Goal: Task Accomplishment & Management: Complete application form

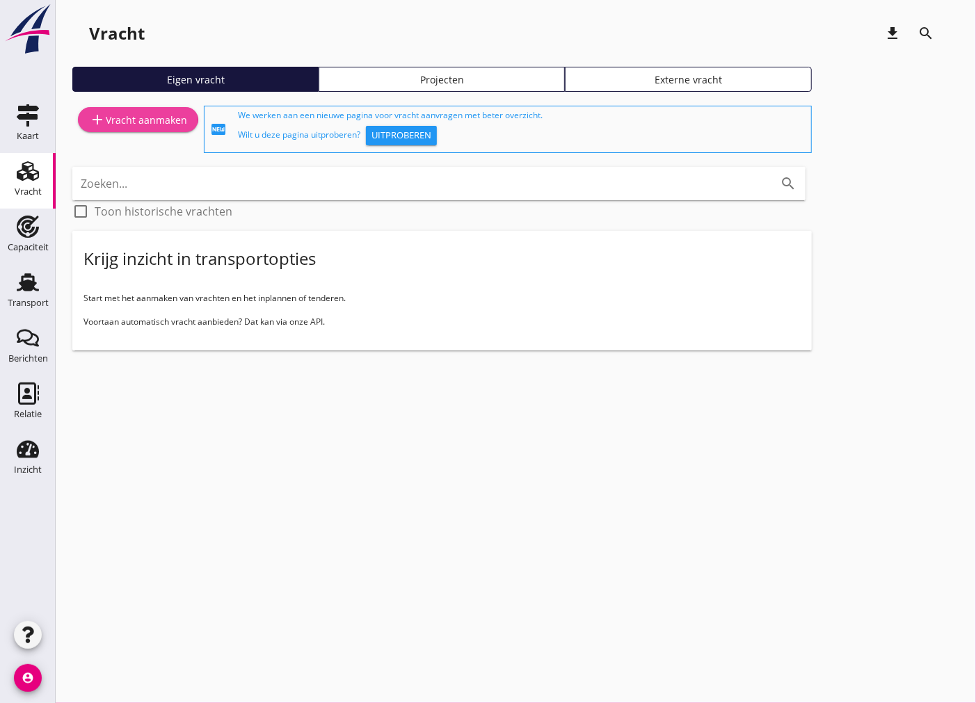
click at [109, 109] on link "add Vracht aanmaken" at bounding box center [138, 119] width 120 height 25
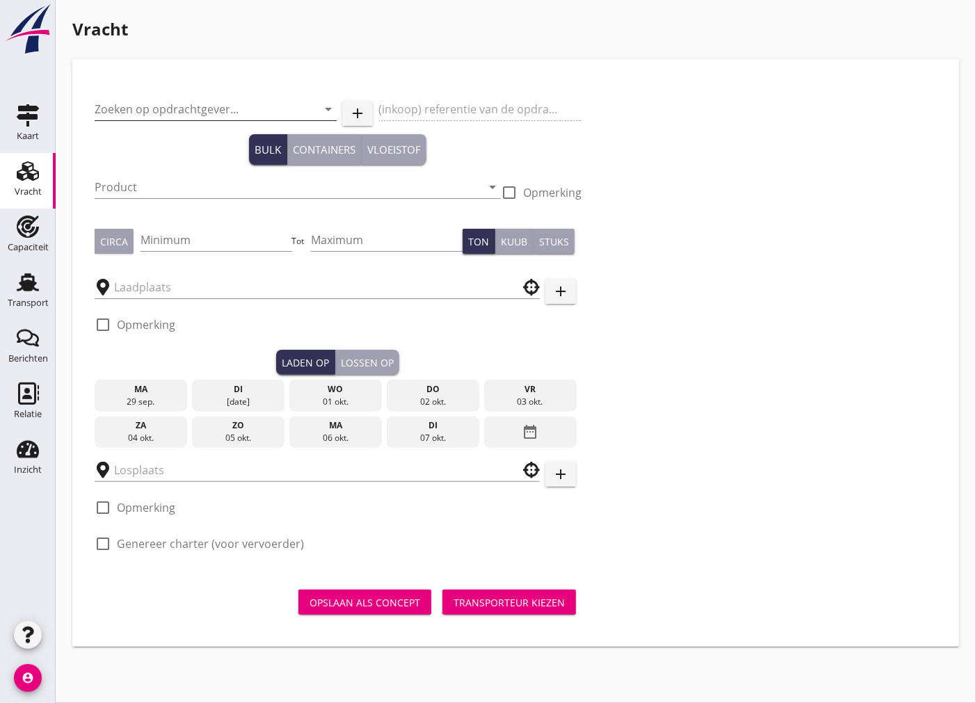
click at [199, 102] on input "Zoeken op opdrachtgever..." at bounding box center [196, 109] width 203 height 22
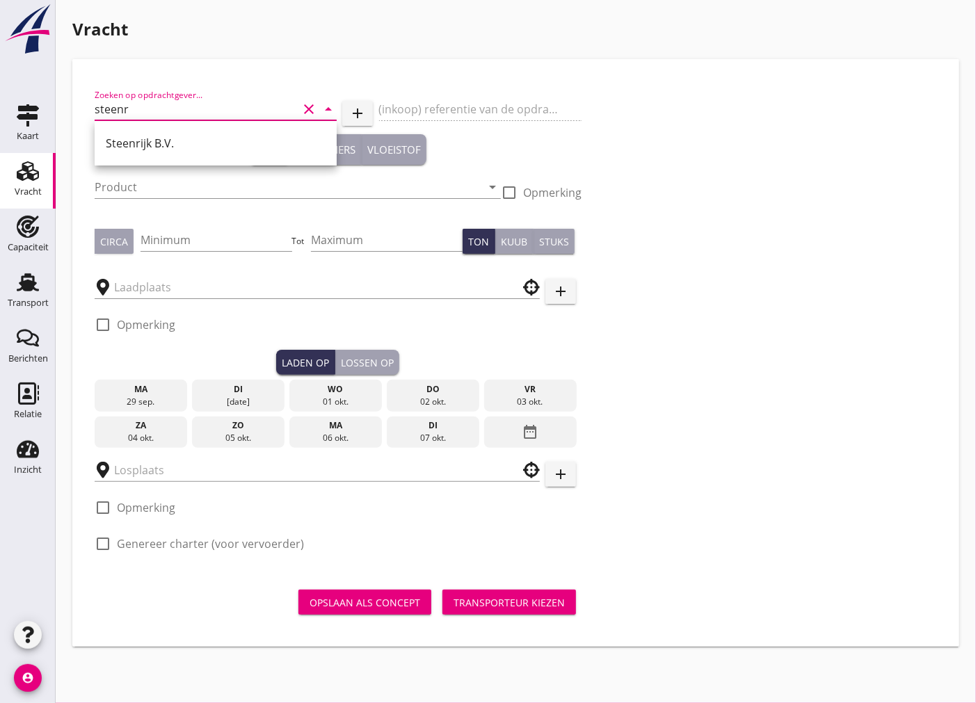
type input "steenr"
click at [47, 175] on link "Vracht Vracht" at bounding box center [28, 181] width 56 height 56
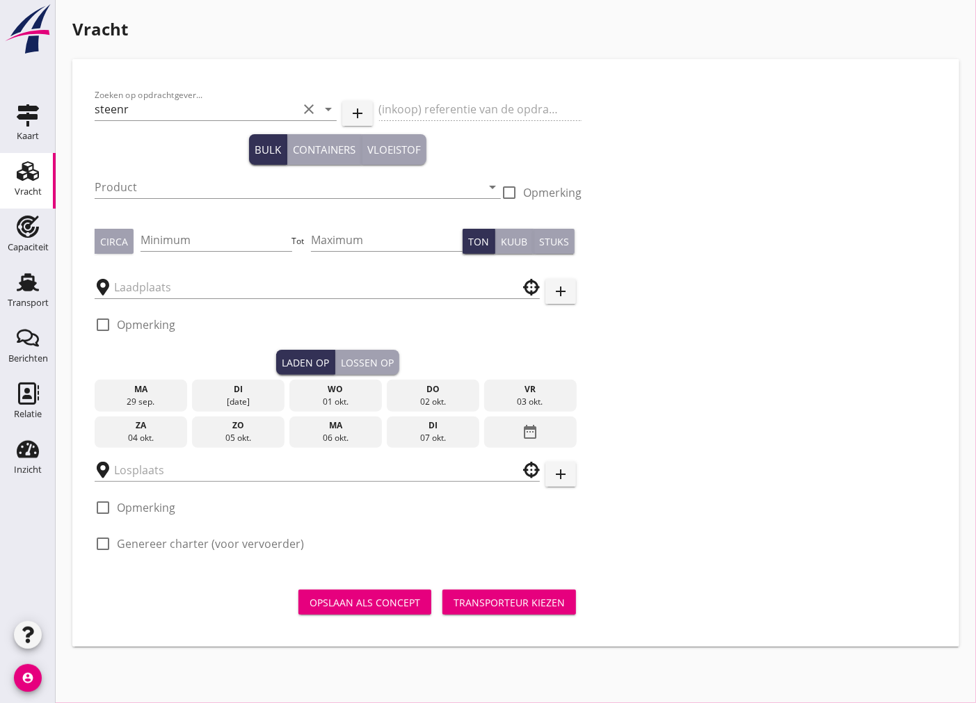
click at [31, 178] on use at bounding box center [28, 170] width 22 height 19
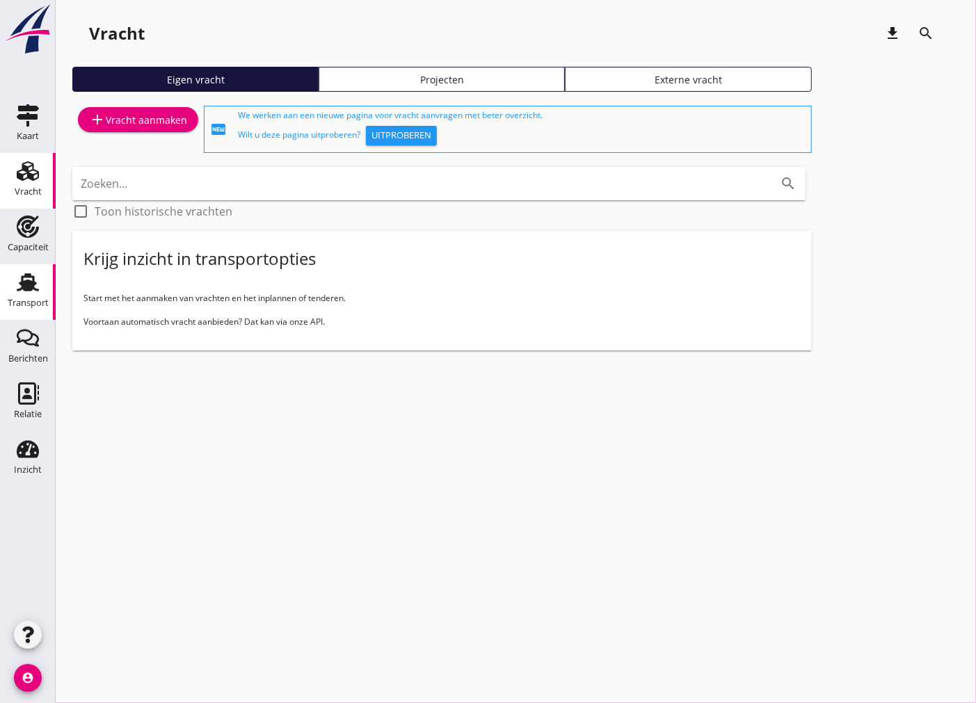
click at [31, 286] on use at bounding box center [28, 282] width 22 height 18
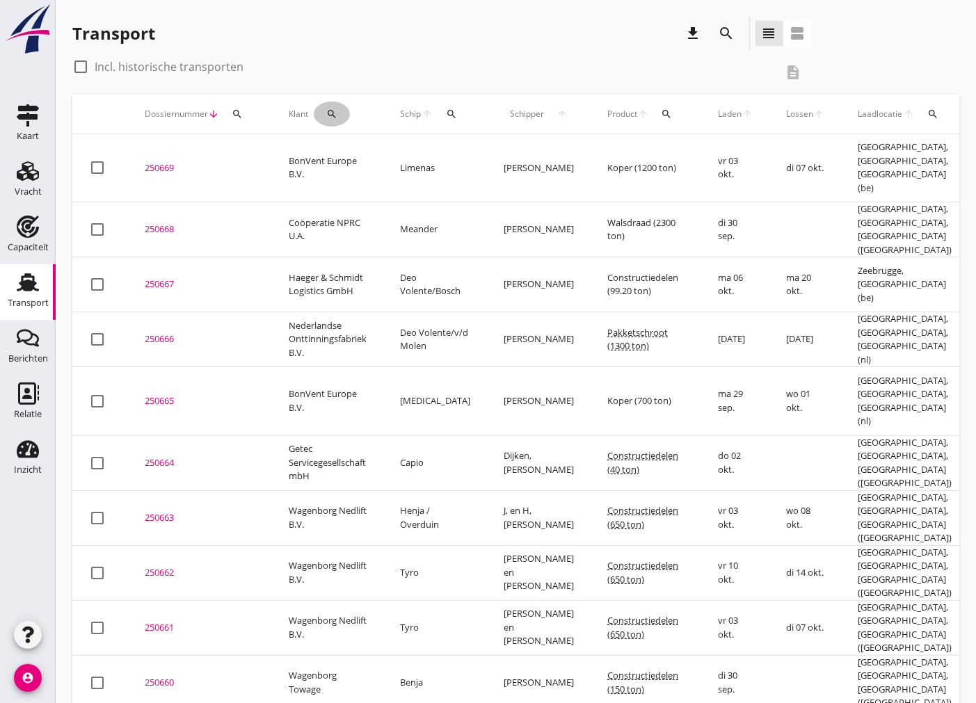
click at [337, 120] on button "search" at bounding box center [332, 114] width 36 height 25
click at [387, 147] on input "Zoeken op opdrachtgever..." at bounding box center [391, 154] width 145 height 22
type input "Steenrijk B.V."
click at [520, 157] on icon "check" at bounding box center [523, 154] width 17 height 17
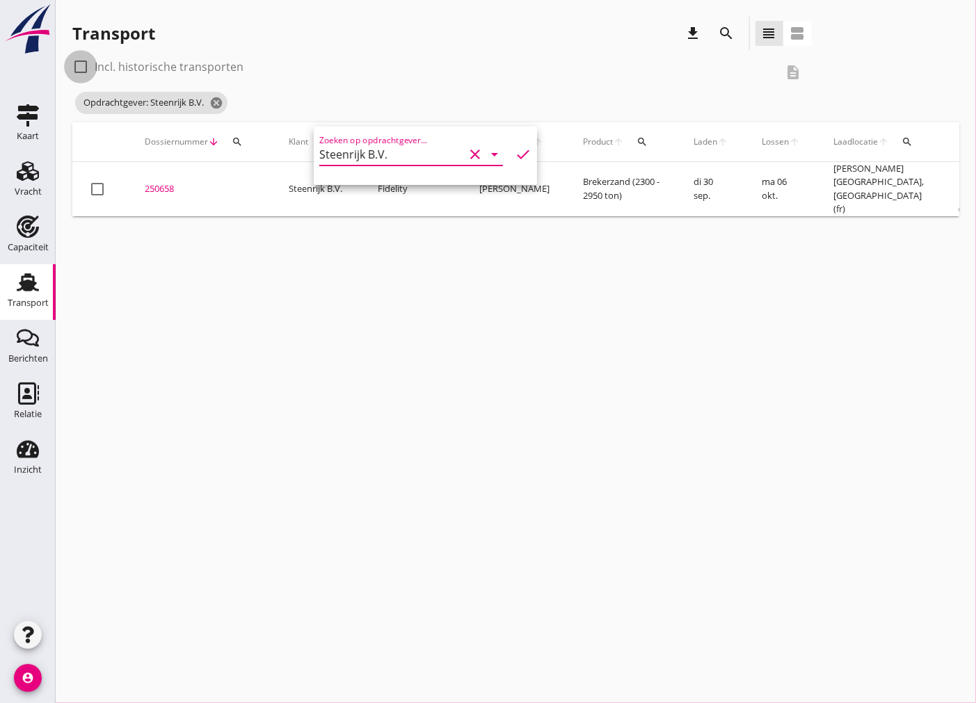
click at [77, 65] on div at bounding box center [81, 67] width 24 height 24
checkbox input "true"
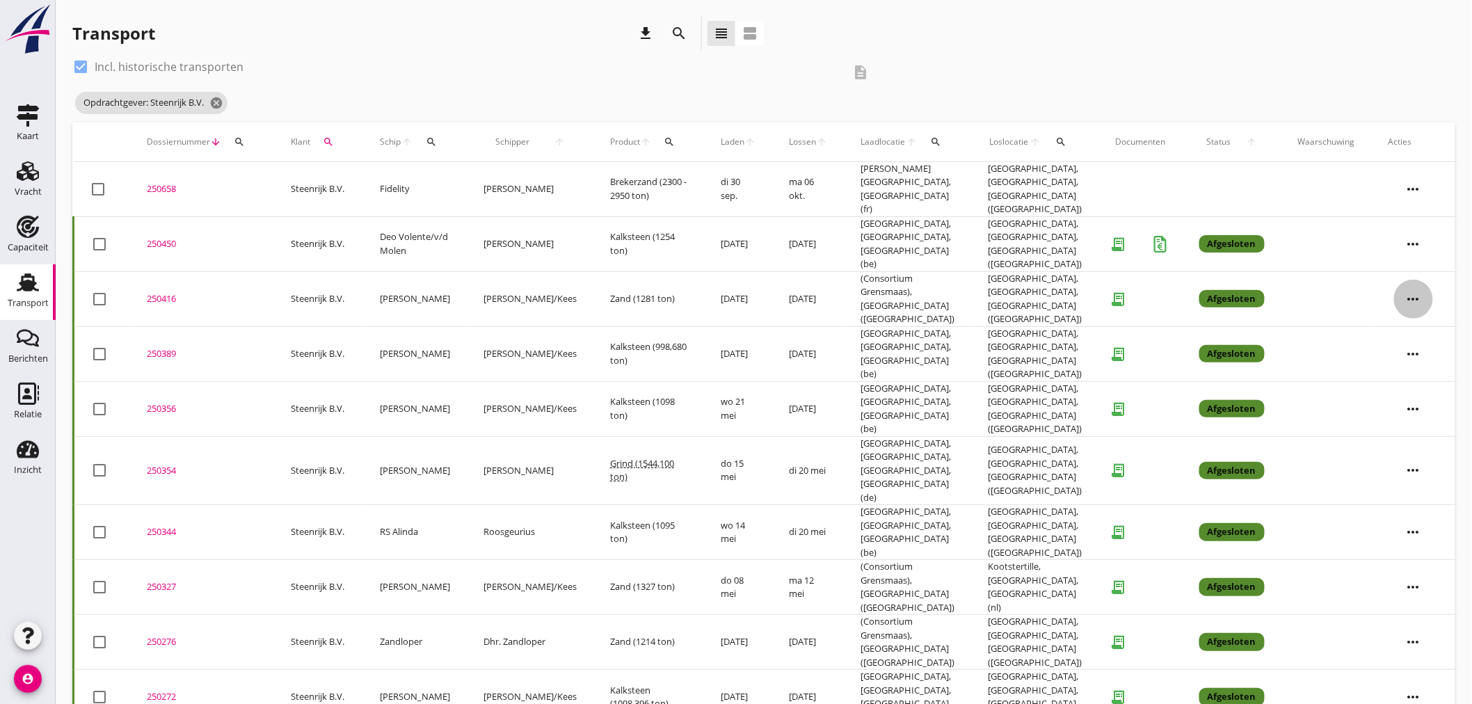
click at [975, 280] on icon "more_horiz" at bounding box center [1413, 299] width 39 height 39
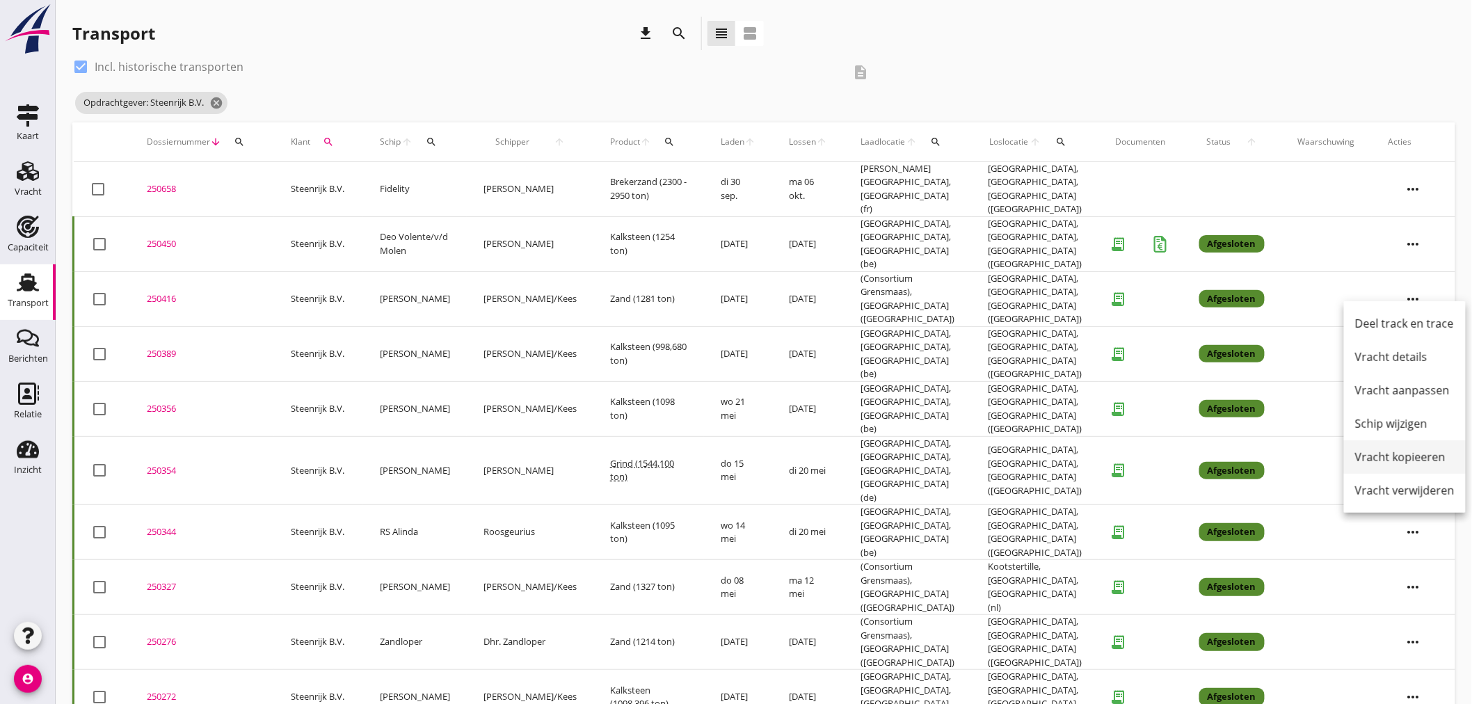
click at [975, 459] on div "Vracht kopieeren" at bounding box center [1404, 457] width 99 height 17
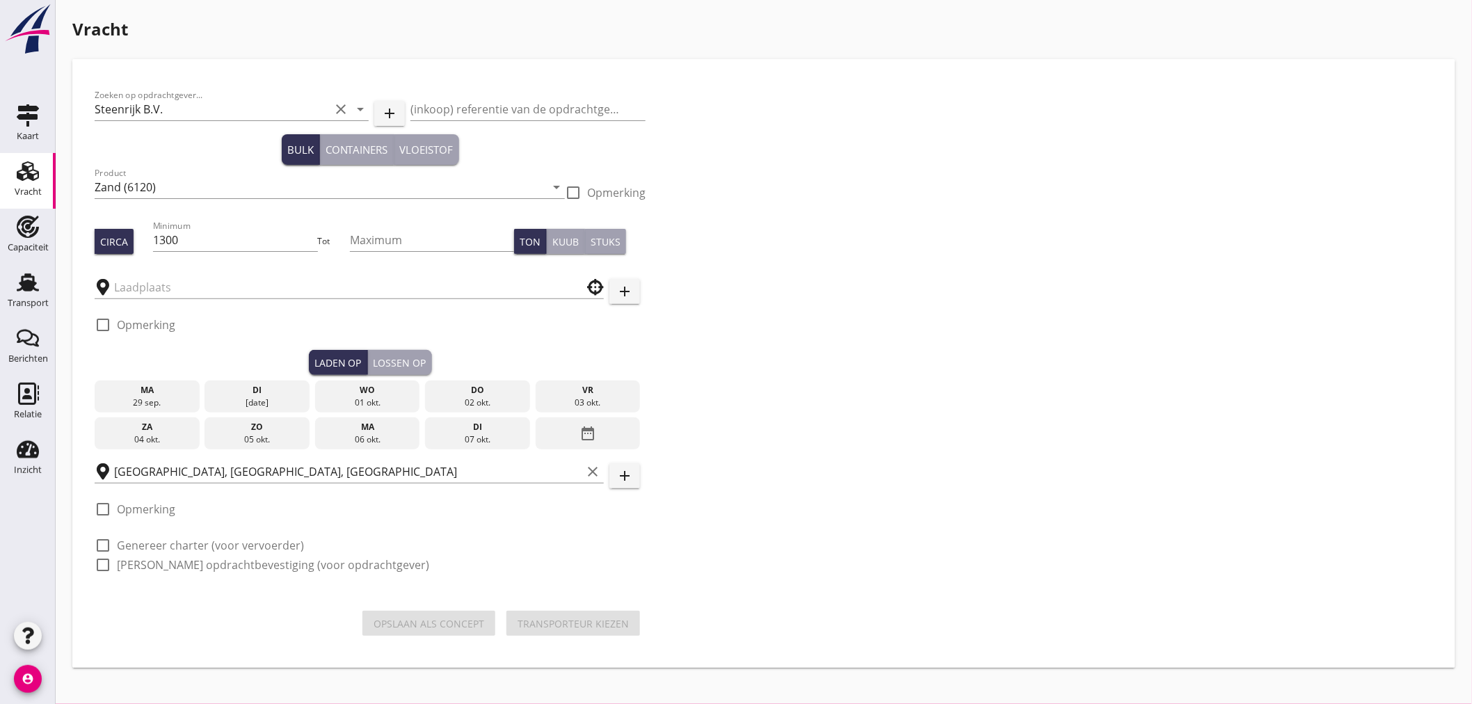
type input "(Consortium Grensmaas)"
checkbox input "true"
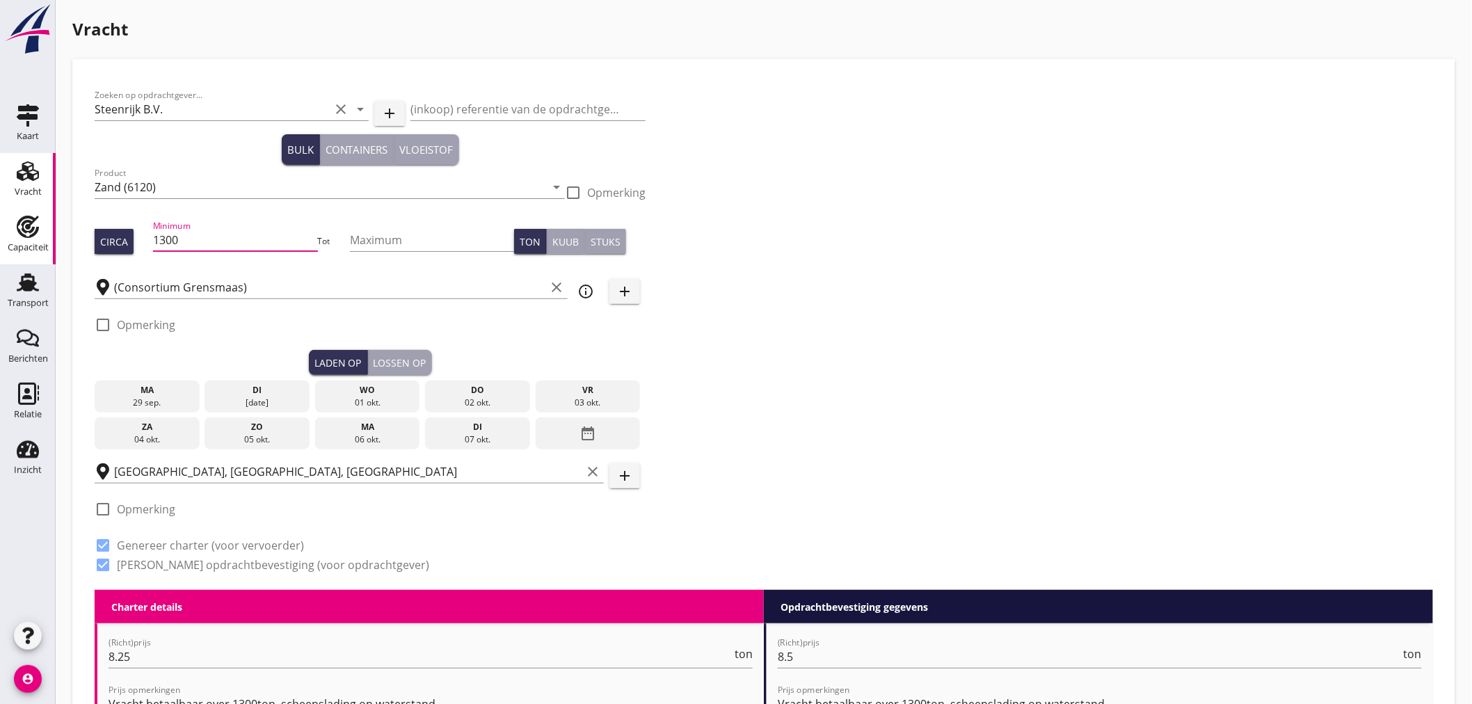
drag, startPoint x: 202, startPoint y: 242, endPoint x: 5, endPoint y: 239, distance: 196.9
type input "600"
click at [146, 441] on div "04 okt." at bounding box center [147, 439] width 98 height 13
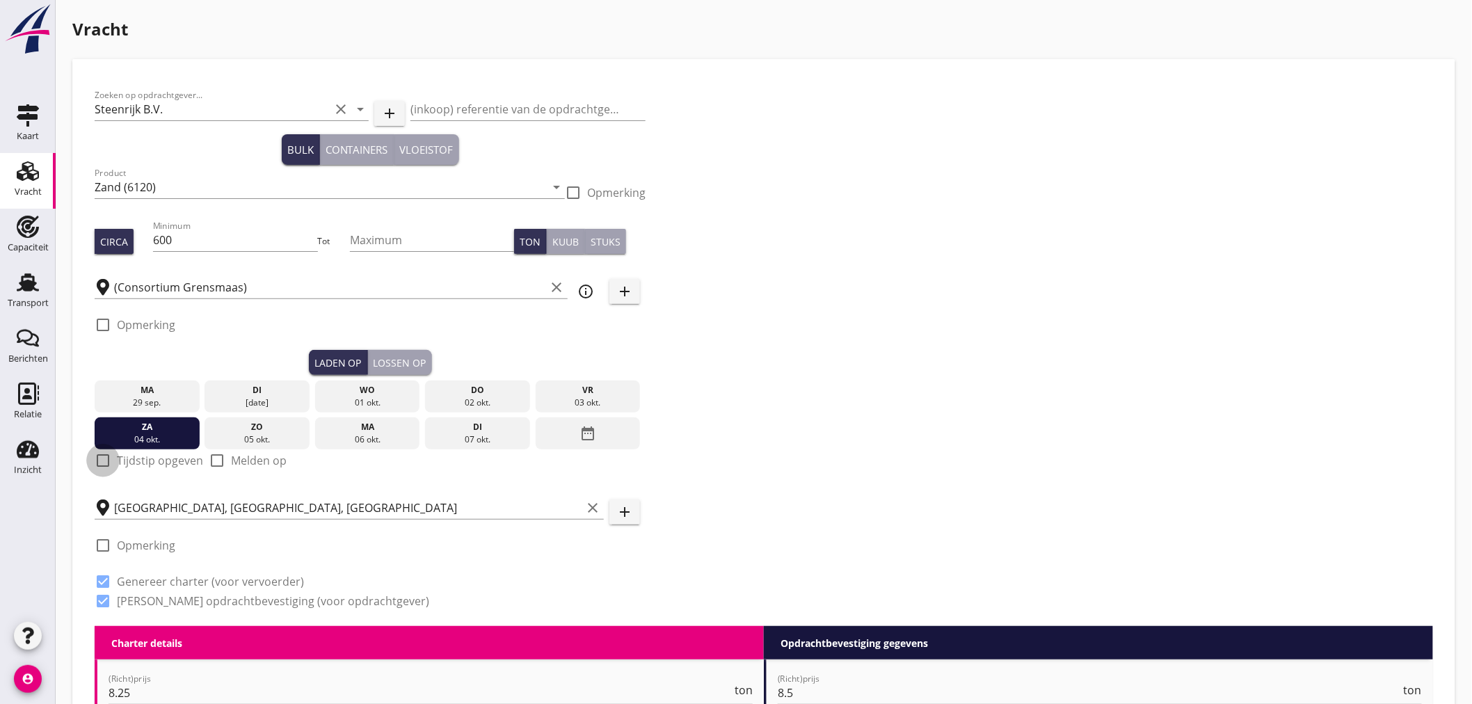
click at [102, 461] on div at bounding box center [103, 461] width 24 height 24
checkbox input "true"
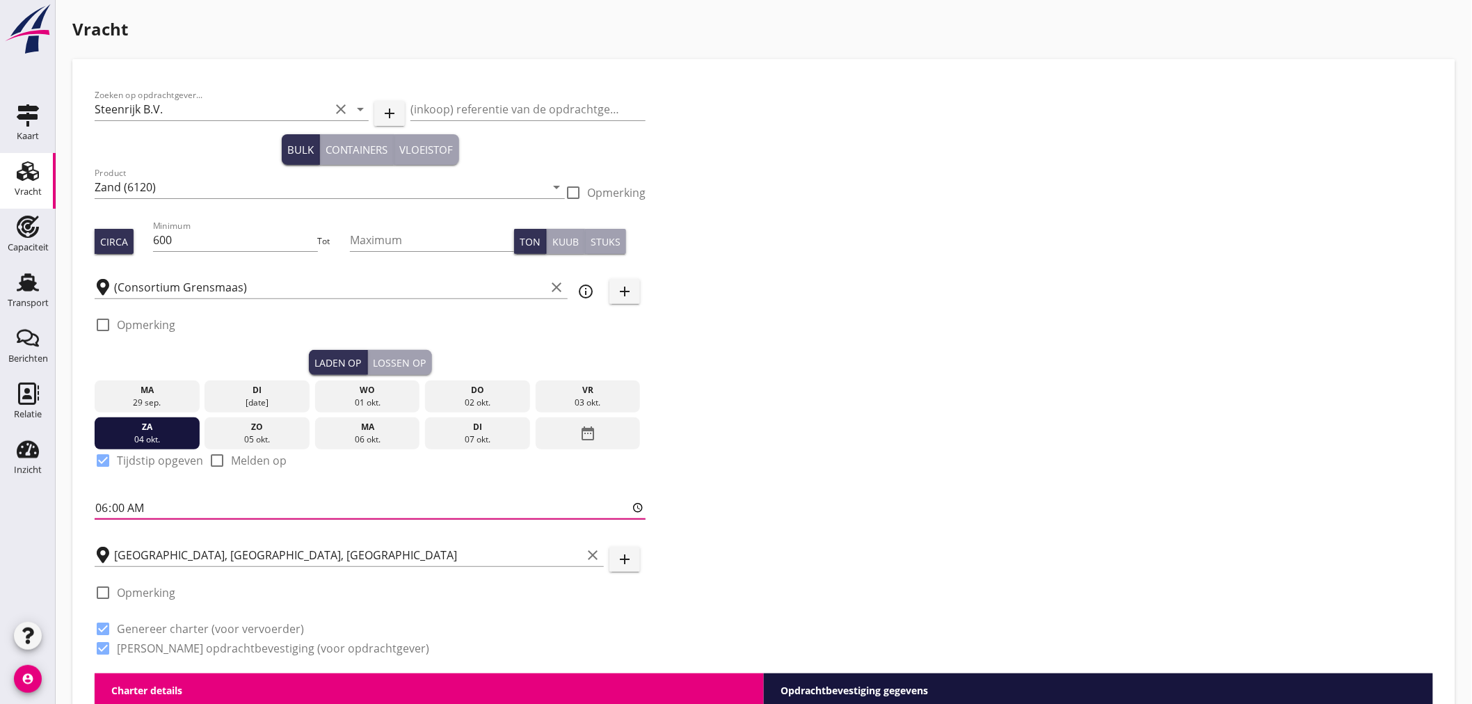
click at [122, 506] on input "06:00" at bounding box center [370, 508] width 551 height 22
type input "06:01"
click at [397, 353] on button "Lossen op" at bounding box center [400, 362] width 64 height 25
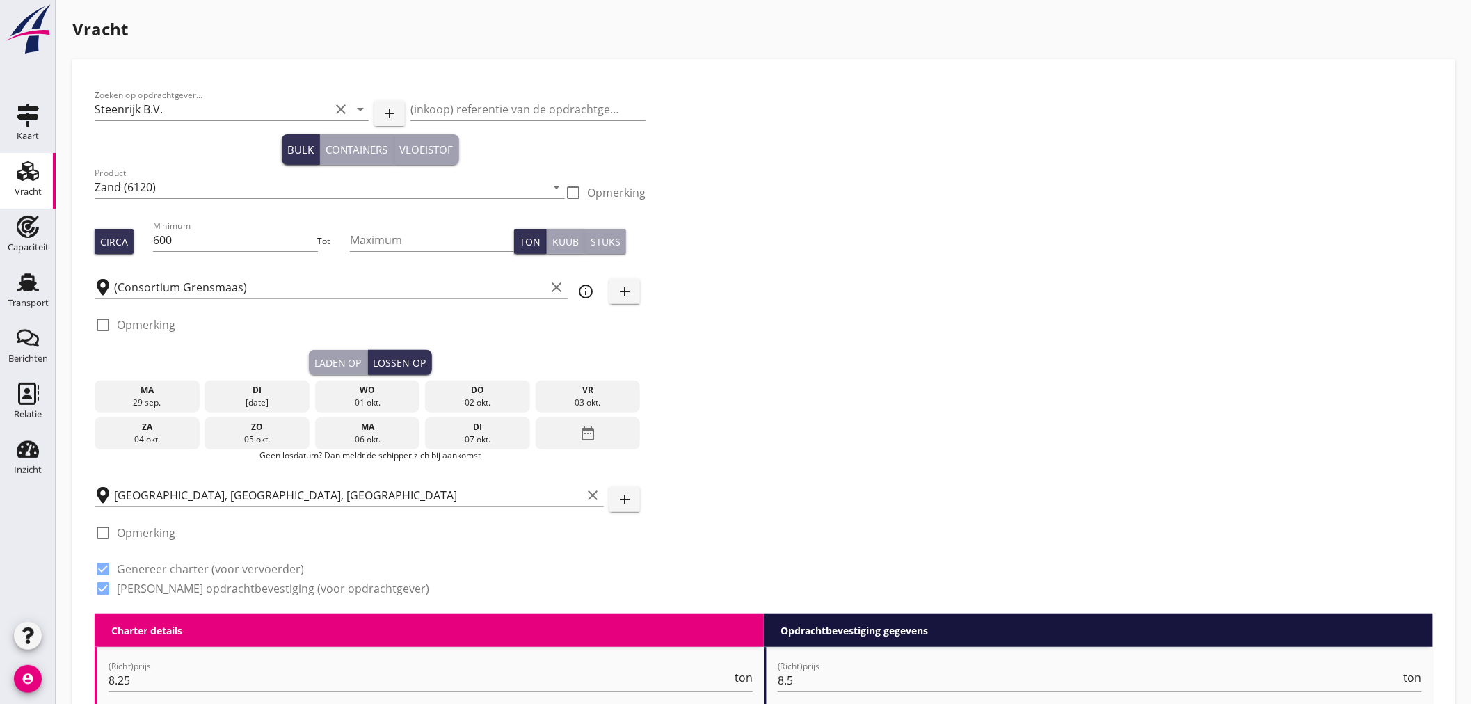
click at [506, 428] on div "di" at bounding box center [477, 427] width 98 height 13
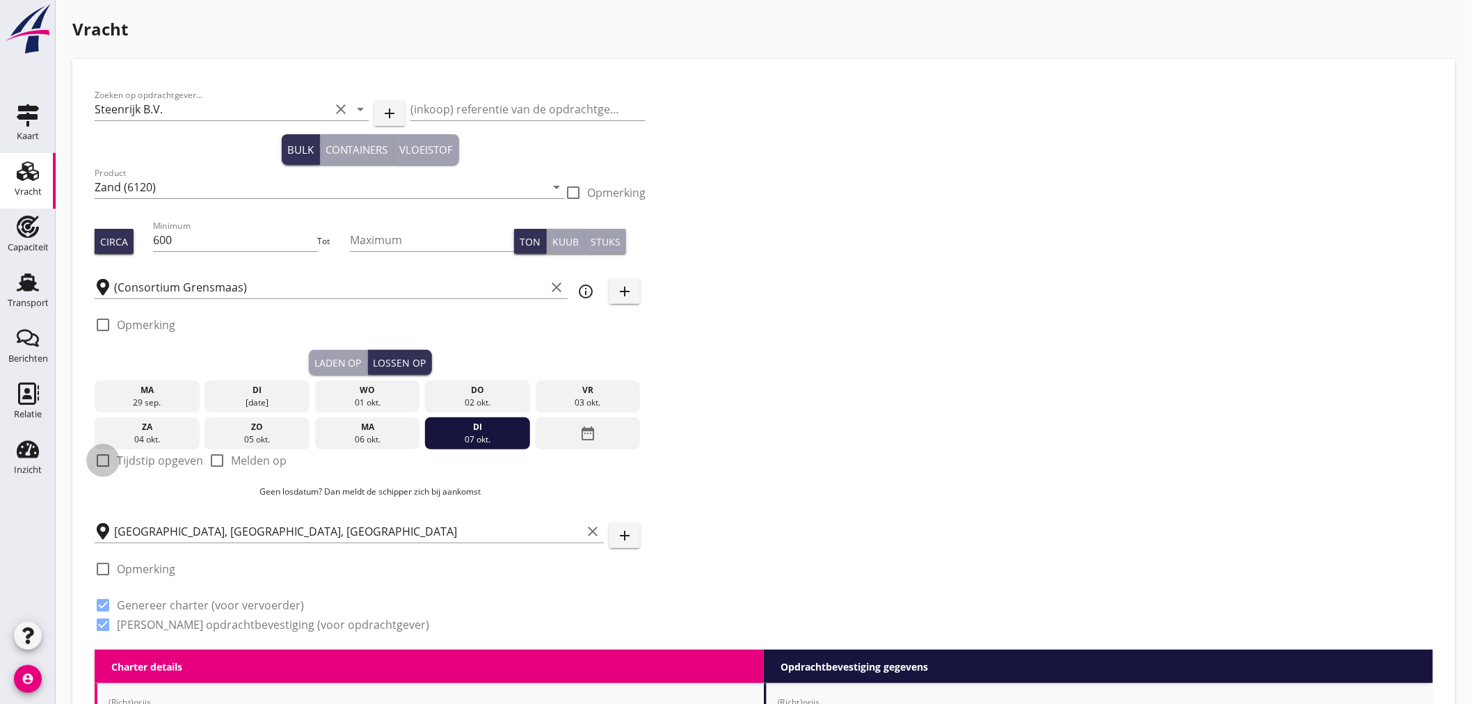
click at [106, 461] on div at bounding box center [103, 461] width 24 height 24
checkbox input "true"
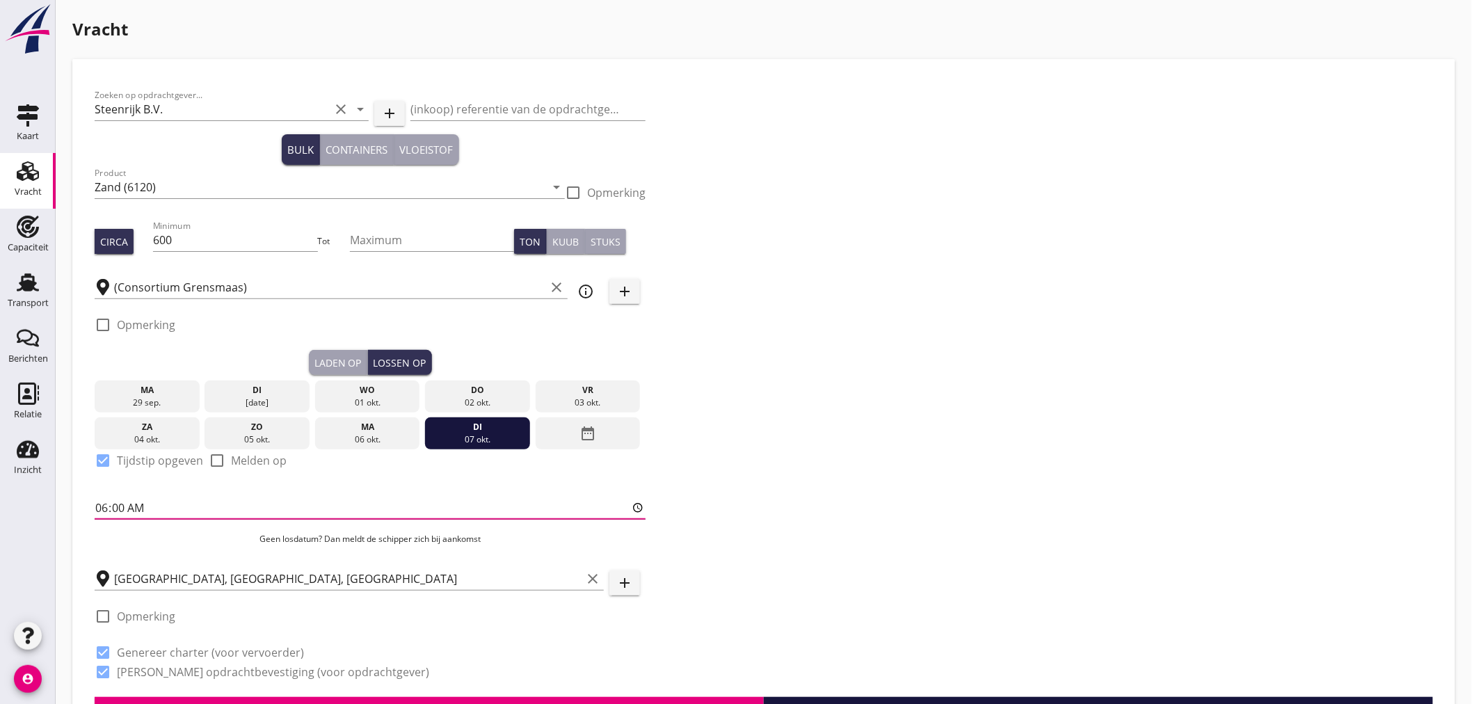
click at [96, 504] on input "06:00" at bounding box center [370, 508] width 551 height 22
type input "12:01"
click at [975, 529] on div "Zoeken op opdrachtgever... Steenrijk B.V. clear arrow_drop_down add (inkoop) re…" at bounding box center [763, 389] width 1349 height 616
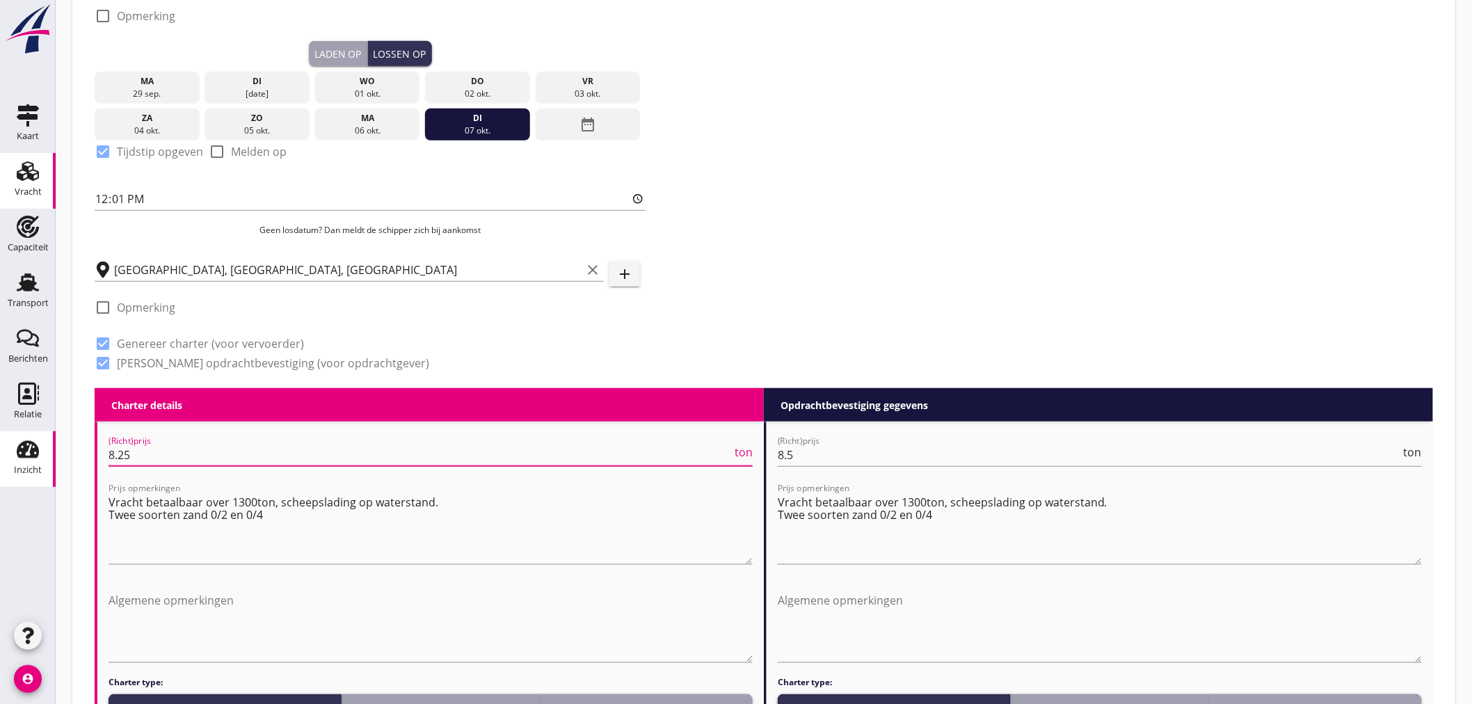
drag, startPoint x: 207, startPoint y: 456, endPoint x: 44, endPoint y: 457, distance: 162.8
type input "9"
type input "9.25"
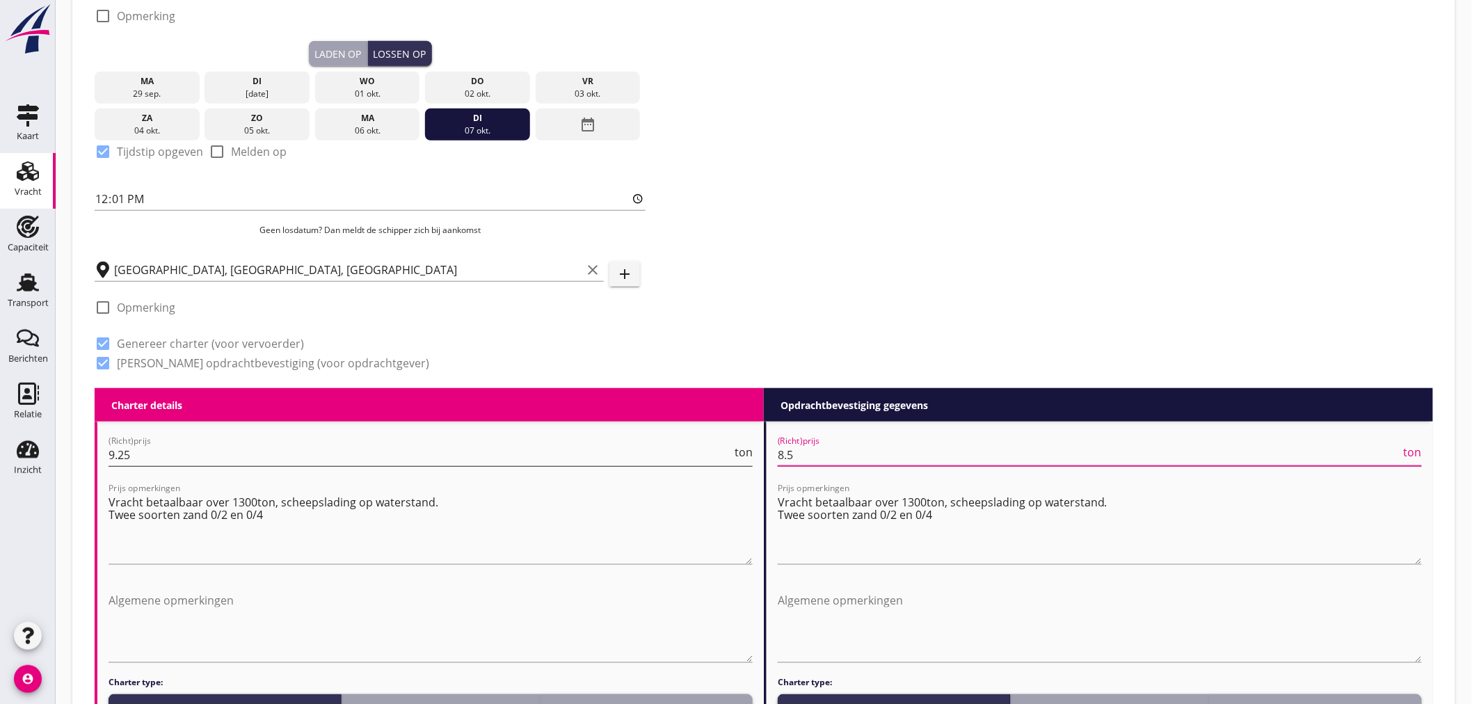
drag, startPoint x: 801, startPoint y: 456, endPoint x: 727, endPoint y: 456, distance: 74.4
drag, startPoint x: 810, startPoint y: 454, endPoint x: 767, endPoint y: 454, distance: 43.1
type input "9"
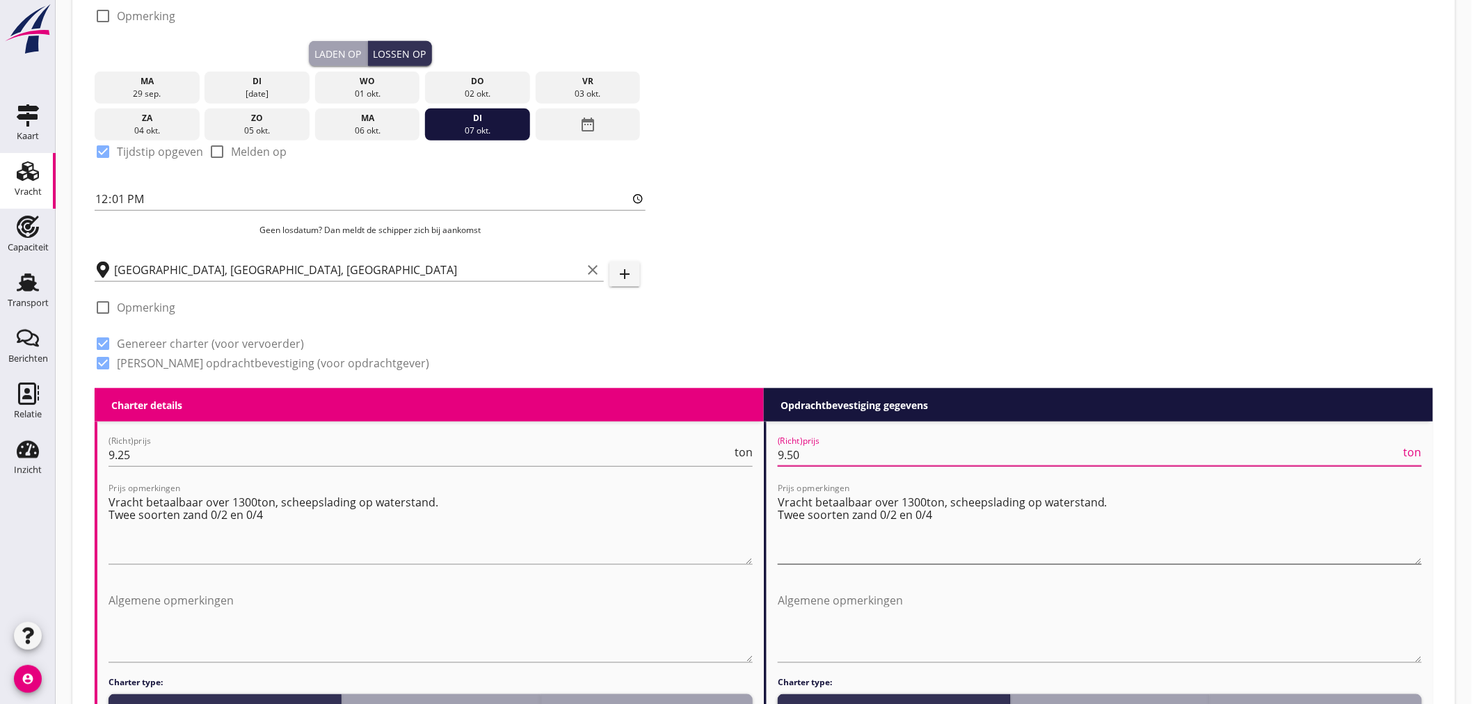
type input "9.50"
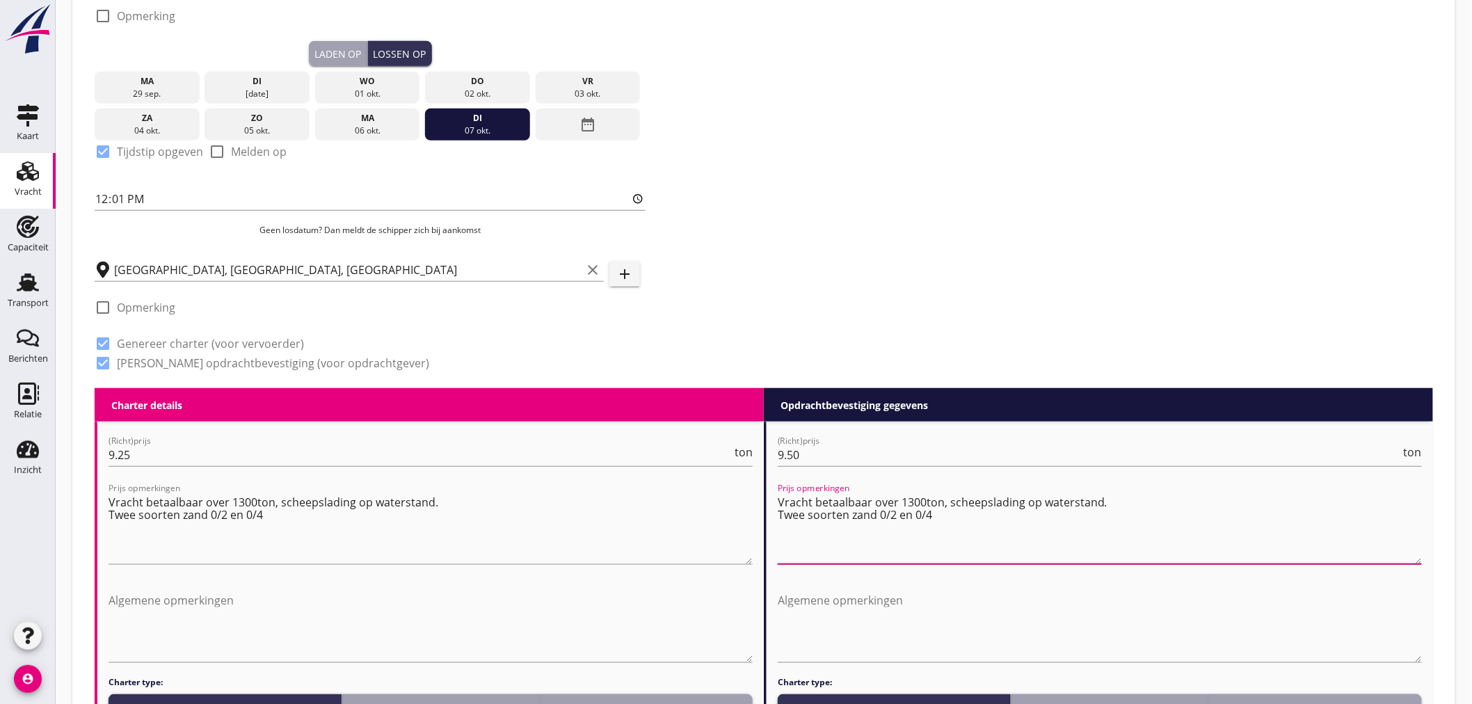
drag, startPoint x: 1073, startPoint y: 531, endPoint x: 778, endPoint y: 495, distance: 297.1
click at [778, 495] on textarea "Vracht betaalbaar over 1300ton, scheepslading op waterstand. Twee soorten zand …" at bounding box center [1100, 527] width 644 height 73
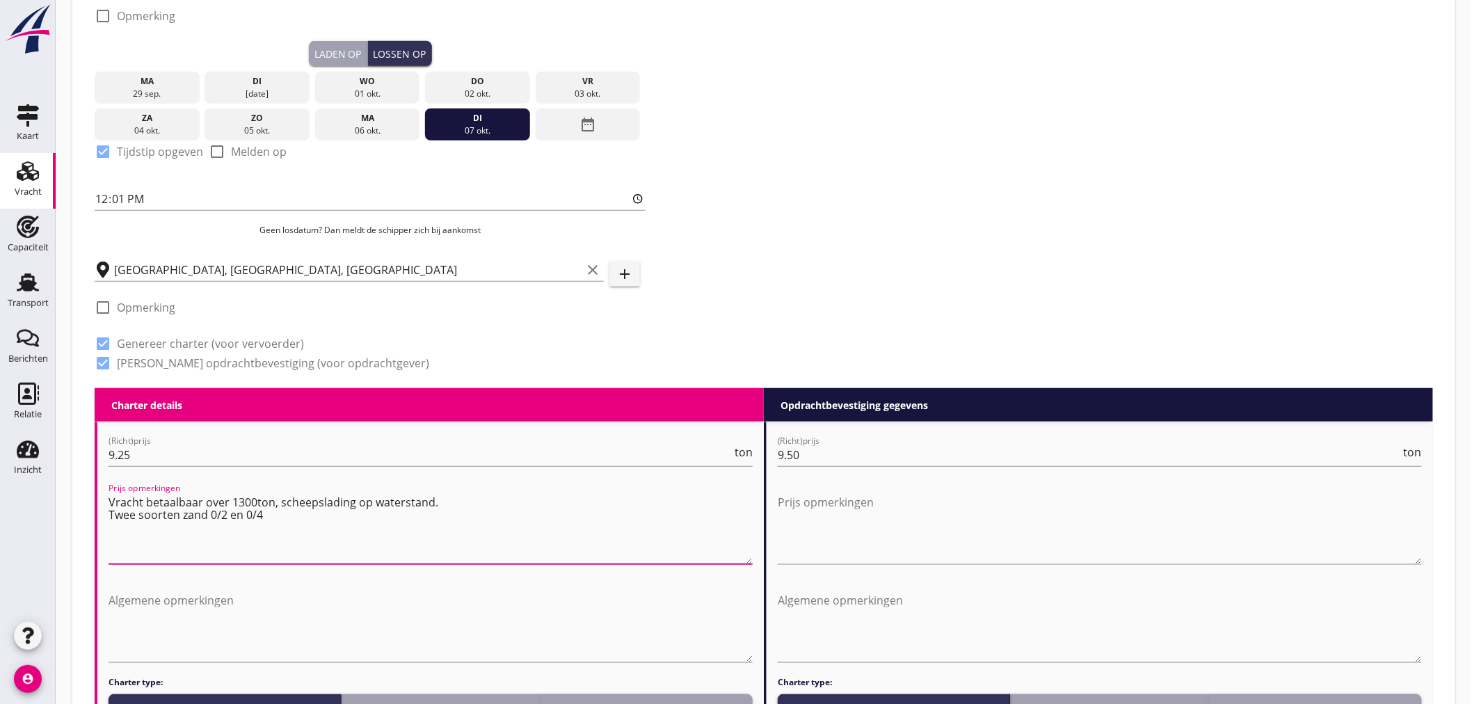
drag, startPoint x: 425, startPoint y: 533, endPoint x: 94, endPoint y: 499, distance: 332.8
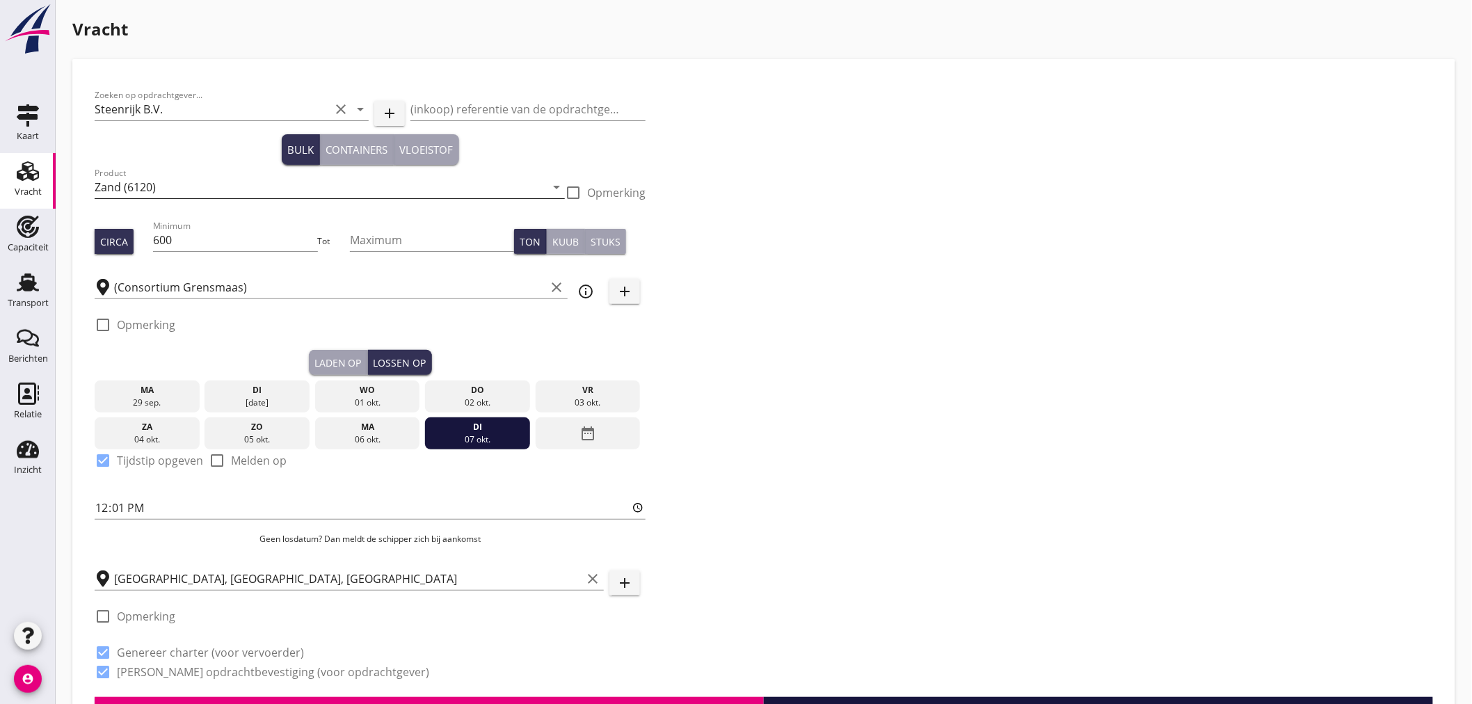
click at [561, 191] on icon "arrow_drop_down" at bounding box center [556, 187] width 17 height 17
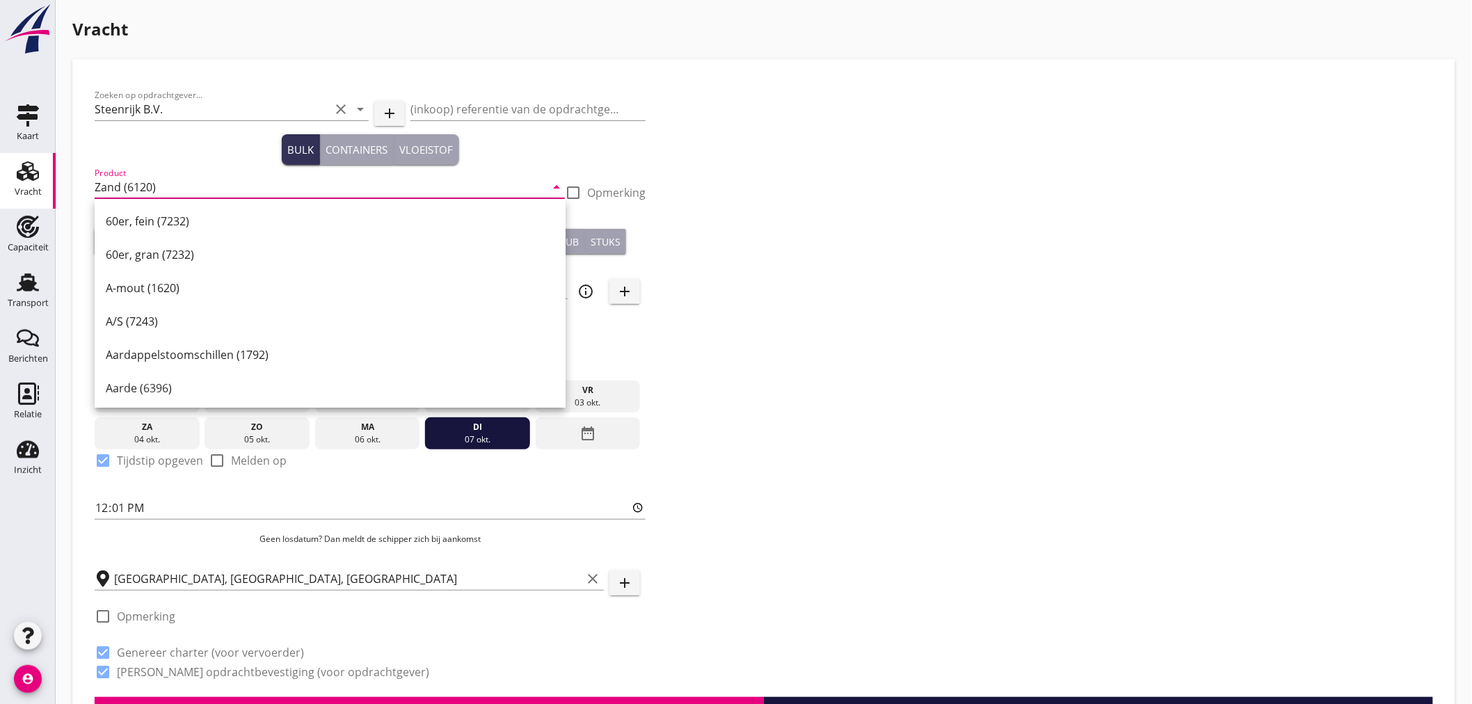
click at [573, 193] on div at bounding box center [573, 193] width 24 height 24
checkbox input "true"
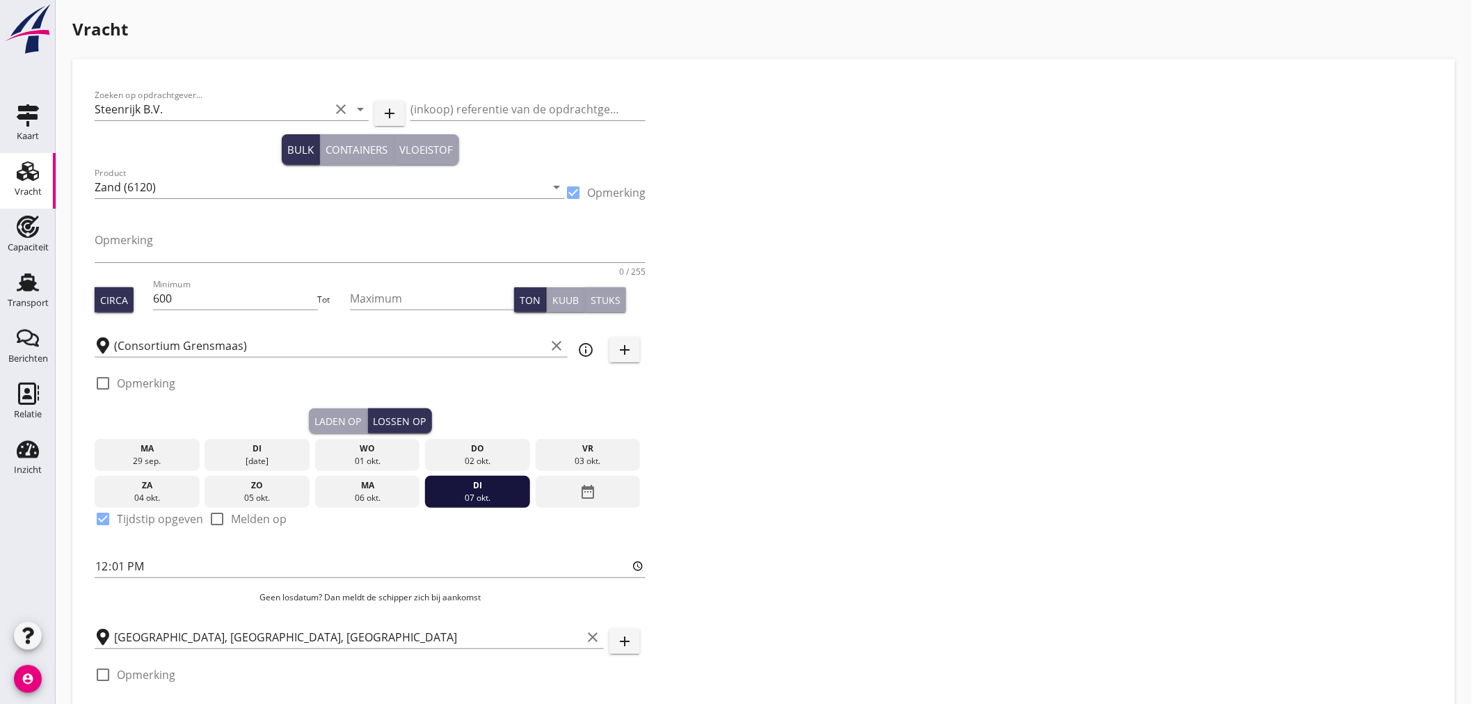
click at [384, 225] on div "Opmerking 0 / 255" at bounding box center [370, 248] width 551 height 56
click at [371, 241] on textarea "Opmerking" at bounding box center [370, 245] width 551 height 33
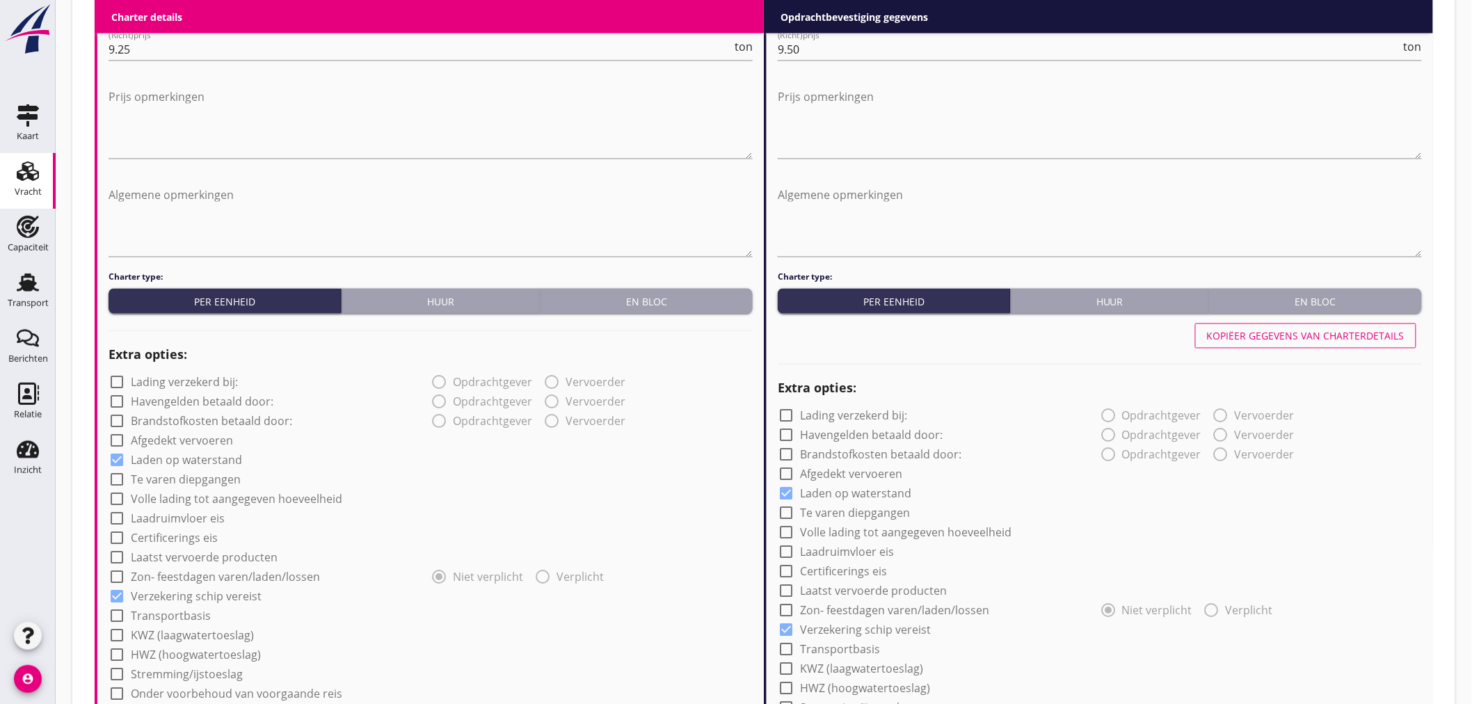
scroll to position [927, 0]
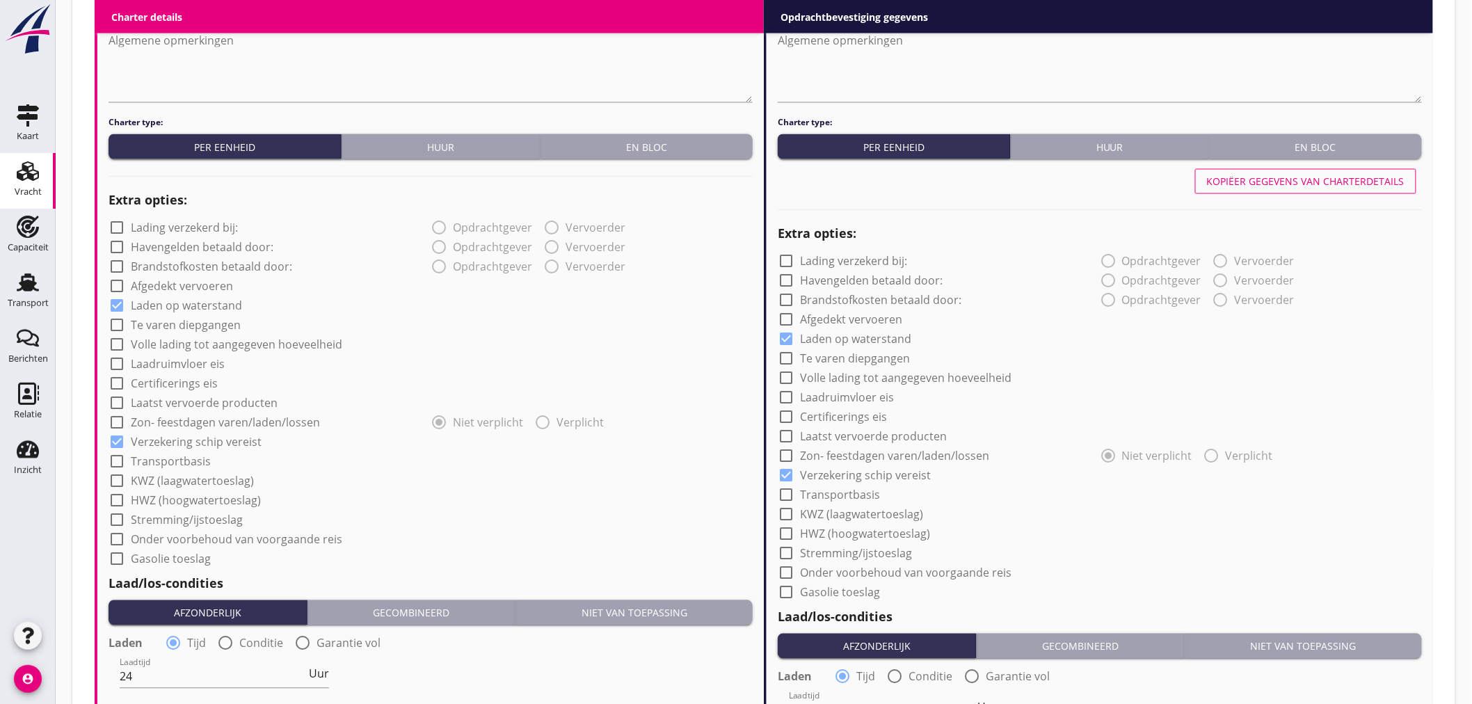
type textarea "[PERSON_NAME]"
click at [114, 304] on div at bounding box center [117, 306] width 24 height 24
checkbox input "false"
click at [790, 337] on div at bounding box center [786, 340] width 24 height 24
checkbox input "false"
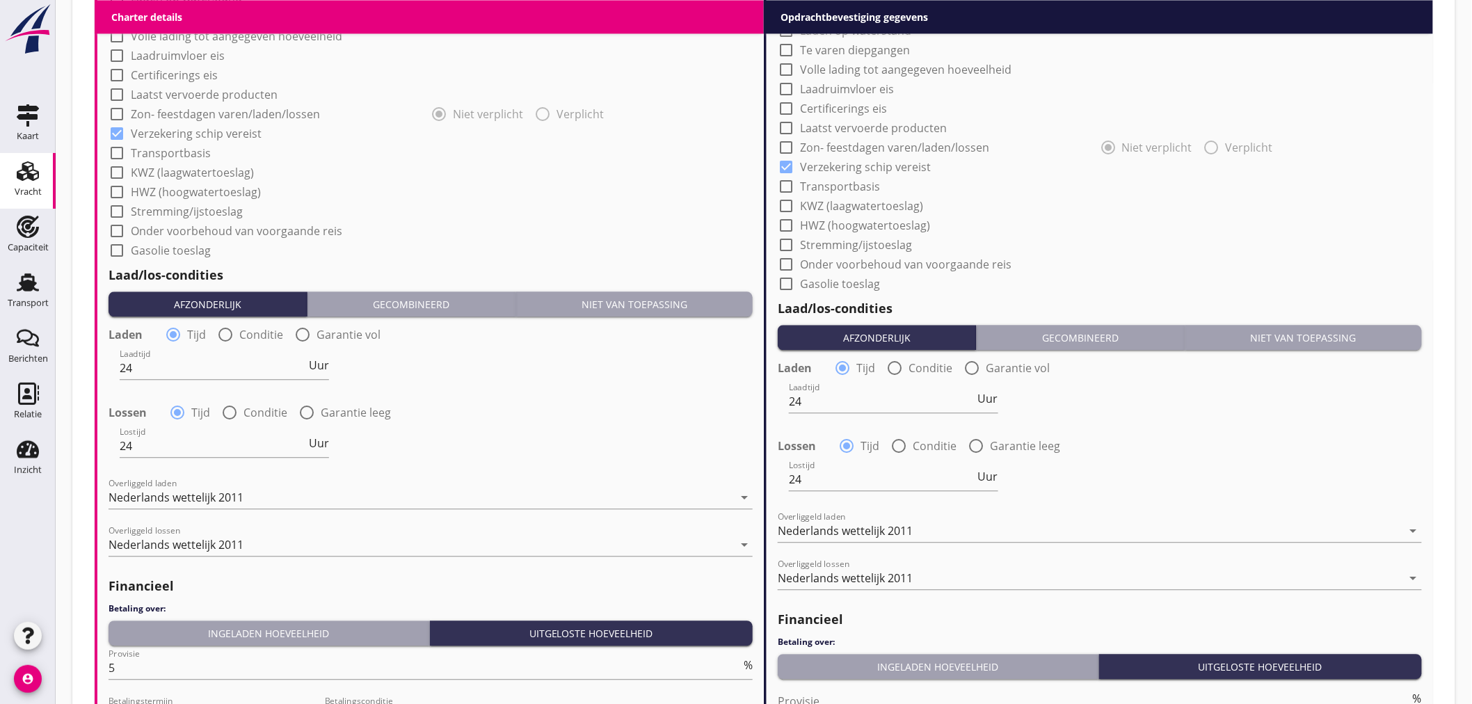
scroll to position [1469, 0]
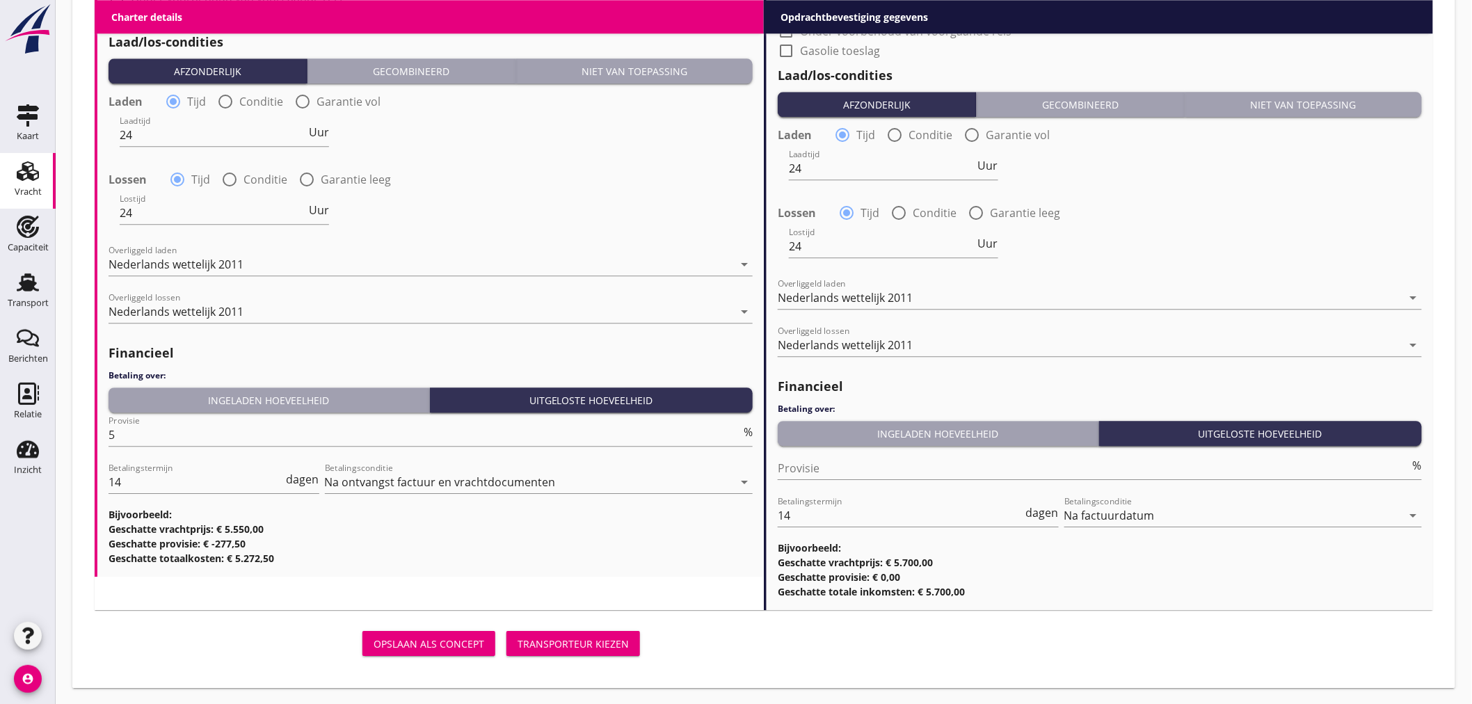
click at [558, 647] on div "Transporteur kiezen" at bounding box center [573, 643] width 111 height 15
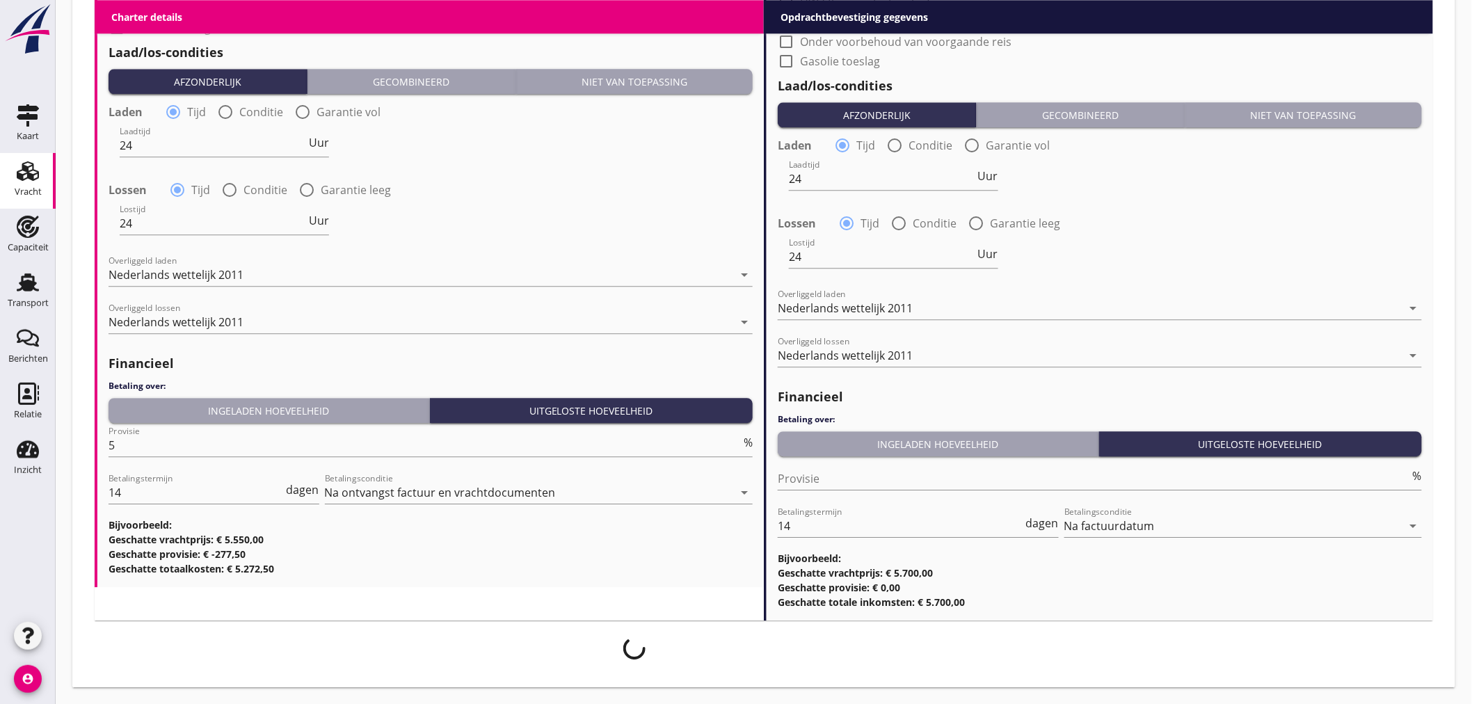
scroll to position [1457, 0]
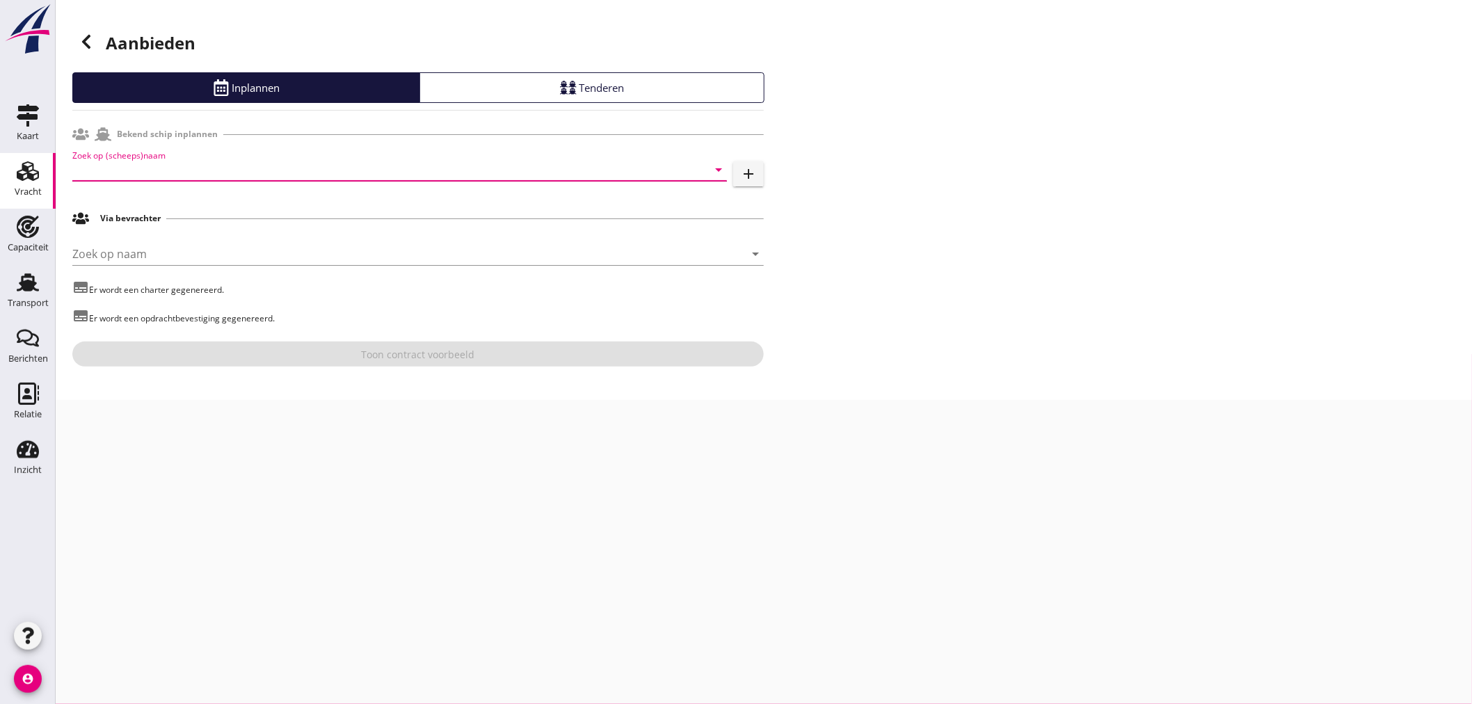
click at [157, 179] on input "Zoek op (scheeps)naam" at bounding box center [380, 170] width 616 height 22
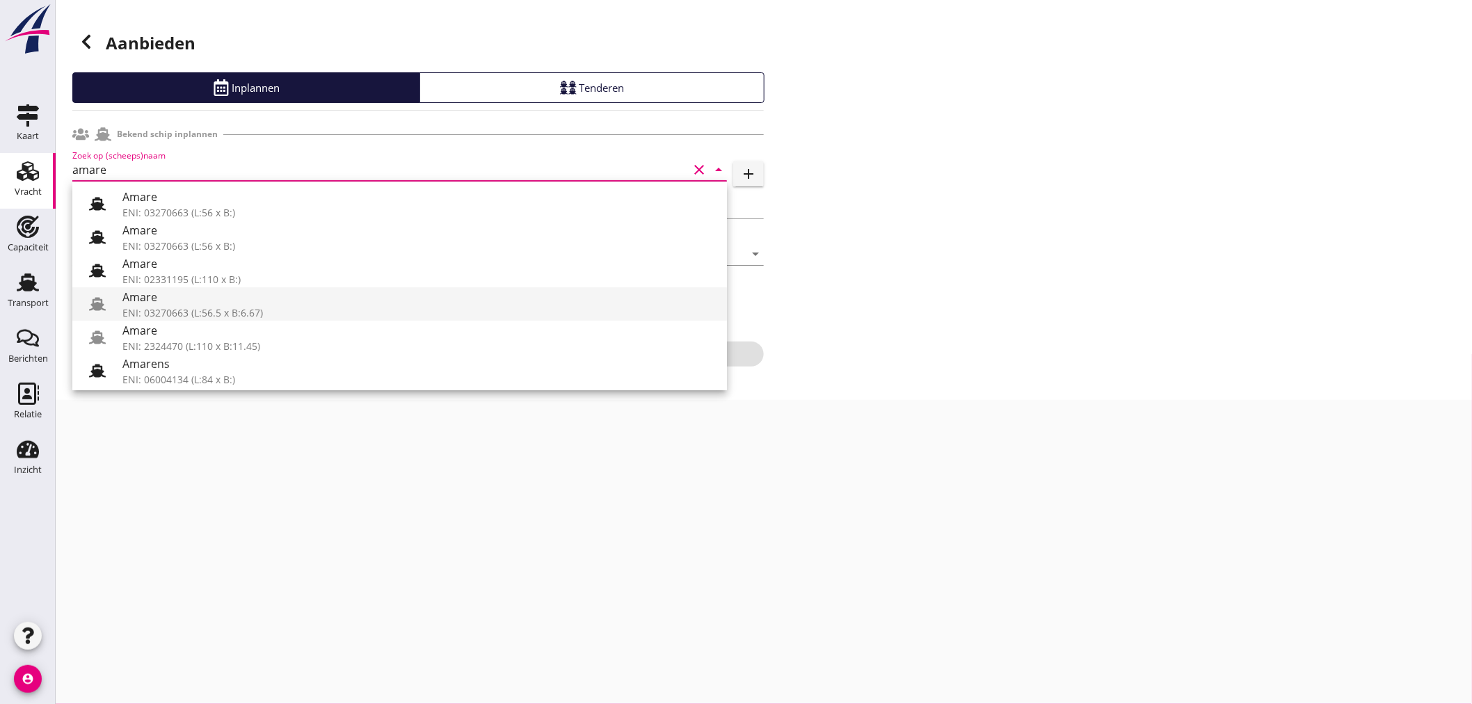
click at [223, 314] on div "ENI: 03270663 (L:56.5 x B:6.67)" at bounding box center [418, 312] width 593 height 15
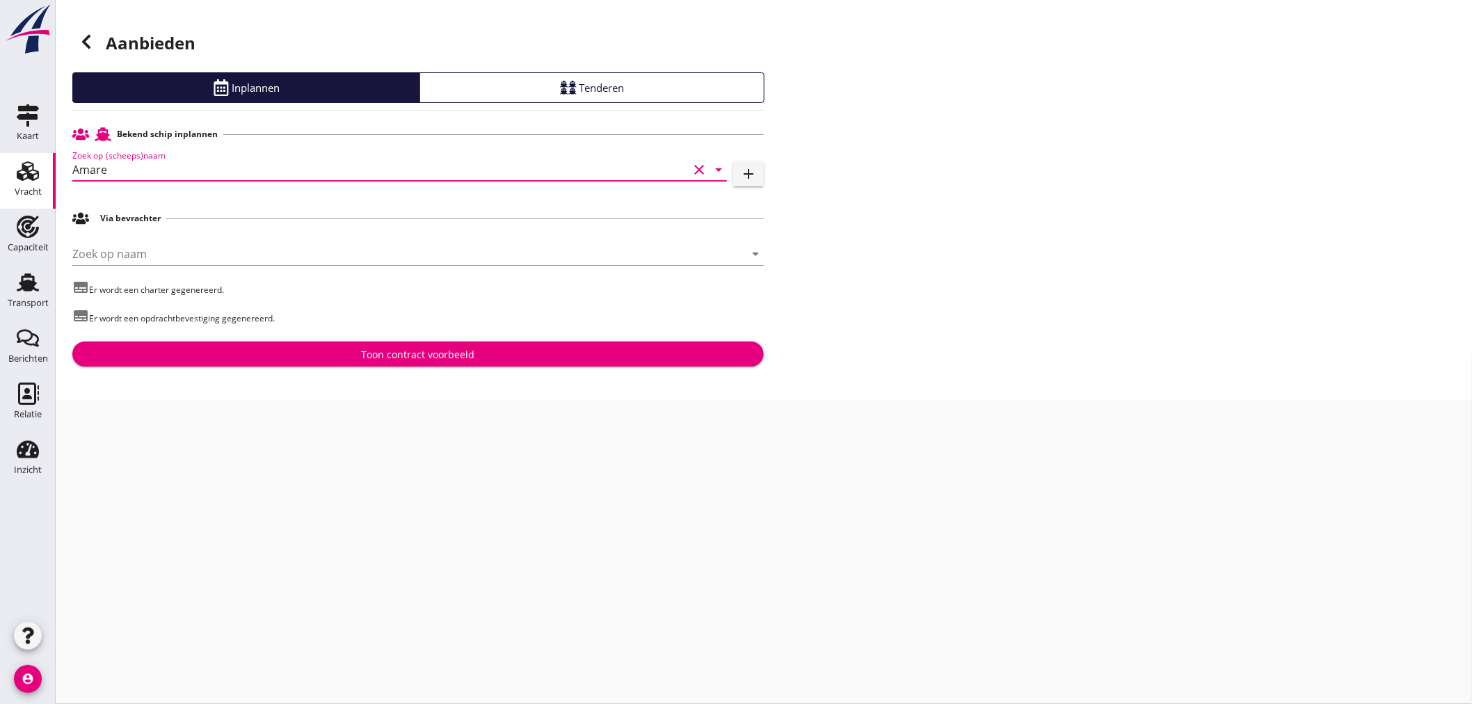
type input "Amare"
click at [358, 367] on div "Aanbieden Inplannen Tenderen Bekend schip inplannen Zoek op (scheeps)naam Amare…" at bounding box center [764, 200] width 1416 height 400
click at [365, 360] on div "Toon contract voorbeeld" at bounding box center [418, 354] width 113 height 15
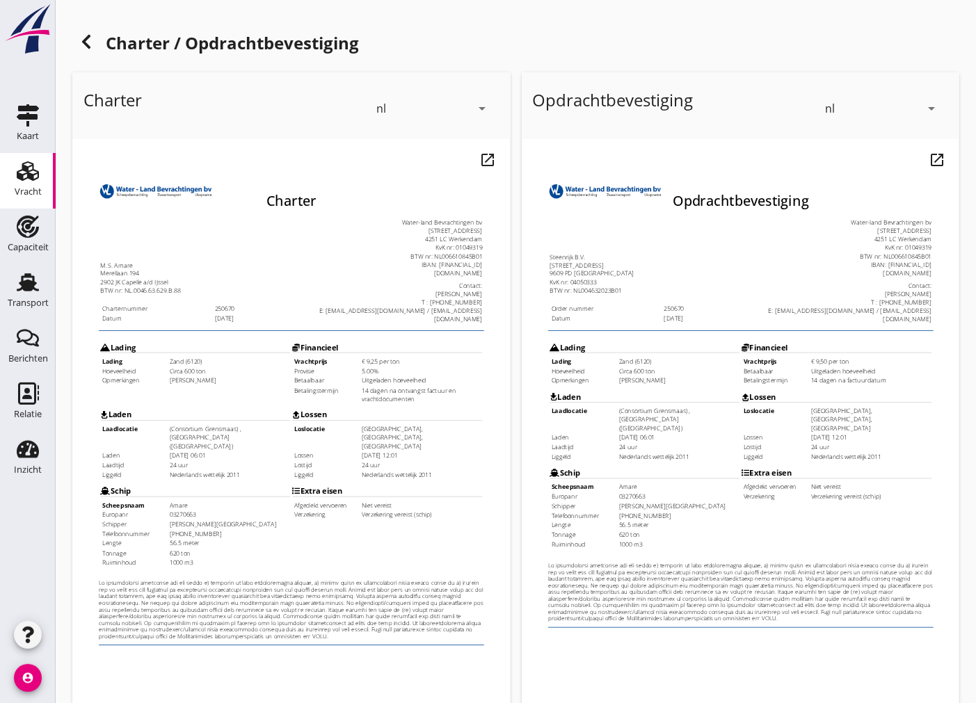
scroll to position [165, 0]
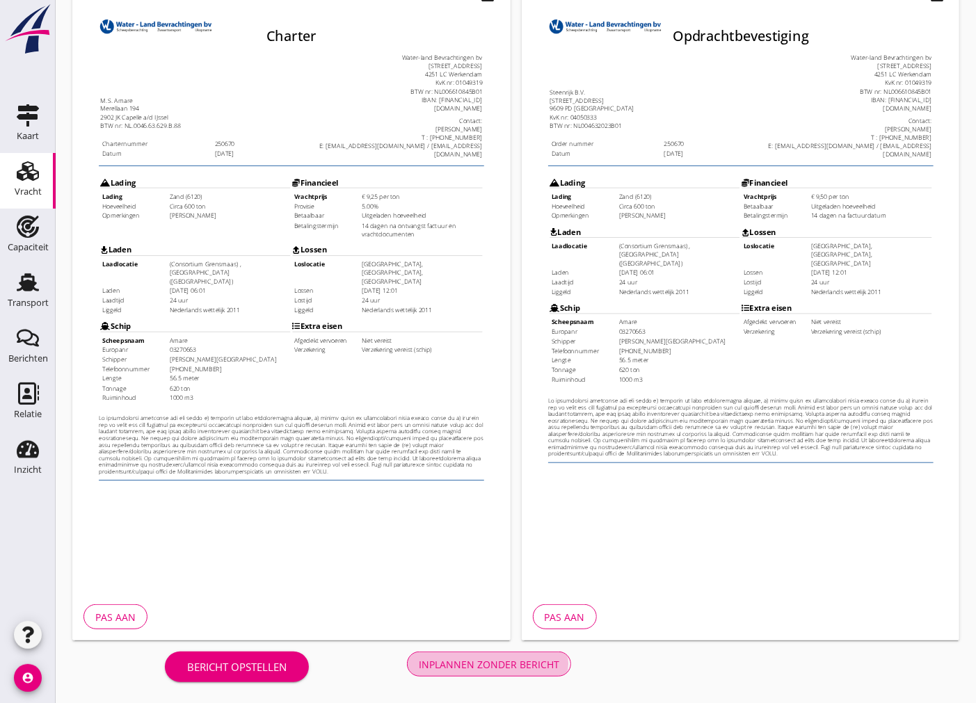
click at [485, 659] on div "Inplannen zonder bericht" at bounding box center [489, 664] width 141 height 15
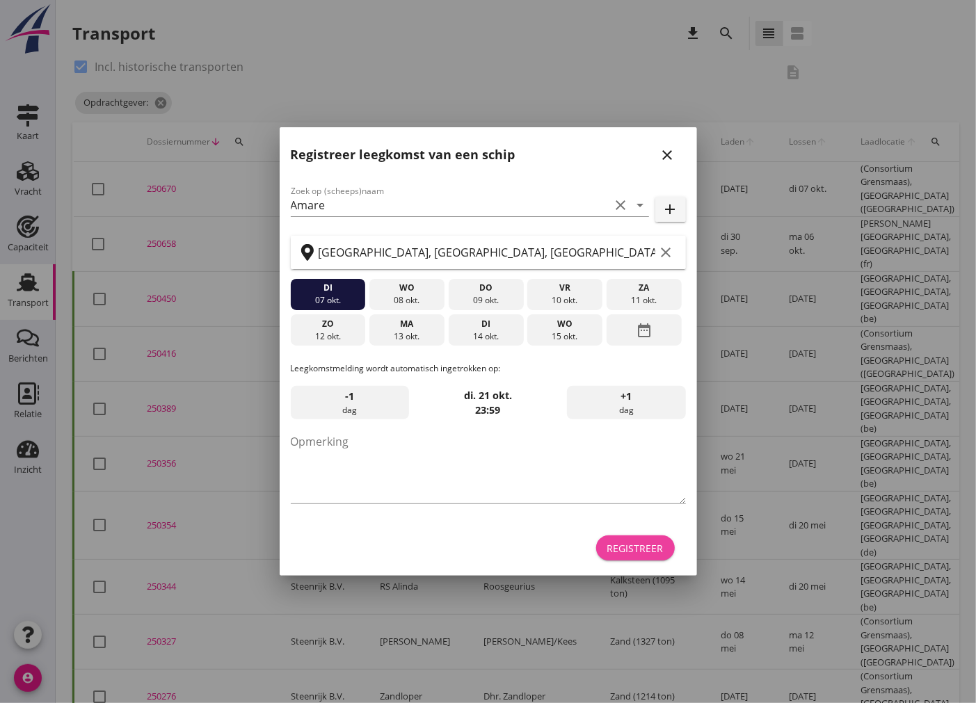
click at [613, 543] on div "Registreer" at bounding box center [635, 548] width 56 height 15
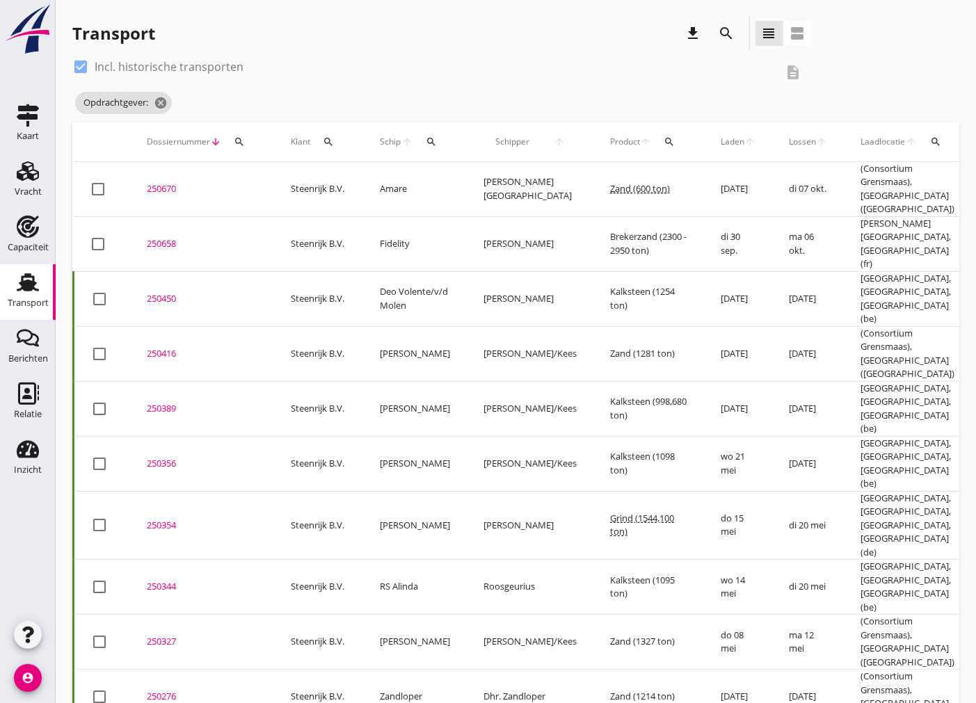
click at [161, 184] on div "250670" at bounding box center [202, 189] width 111 height 14
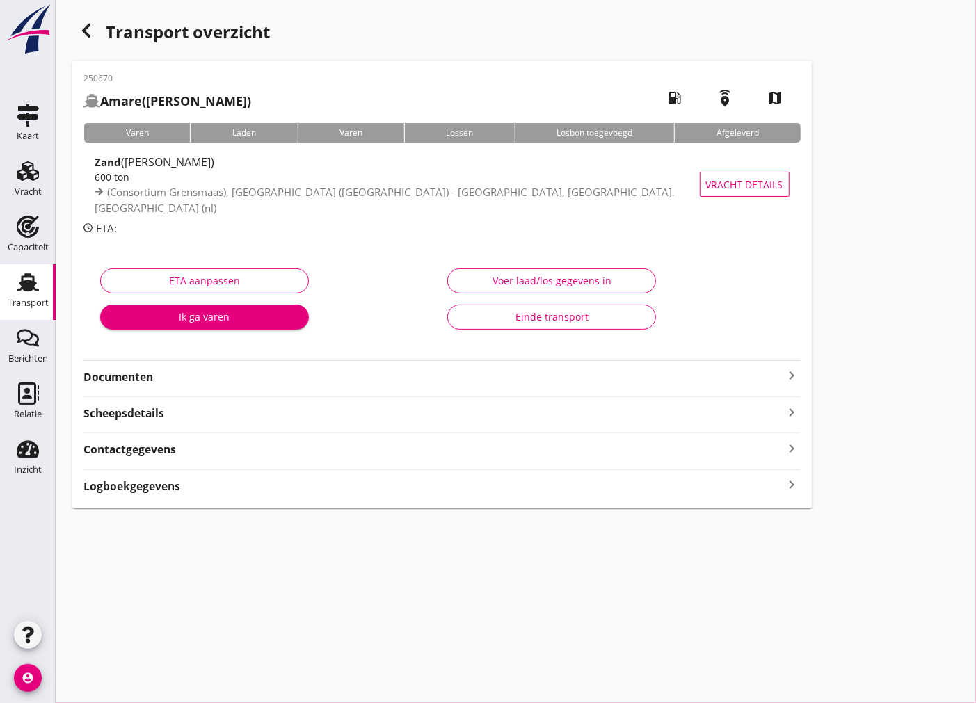
click at [304, 380] on strong "Documenten" at bounding box center [433, 377] width 700 height 16
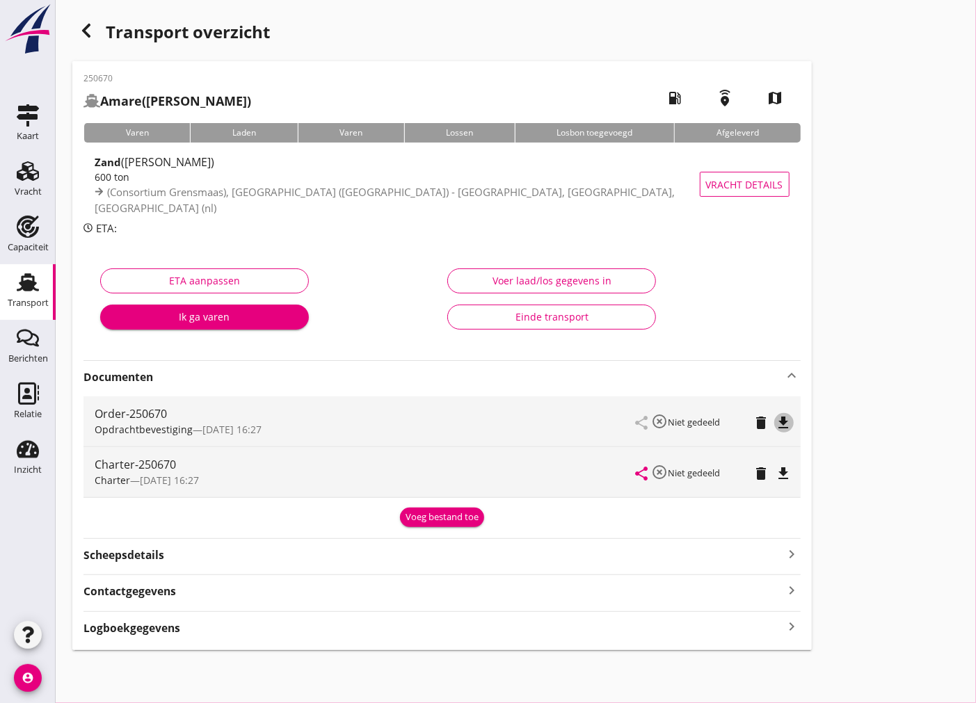
click at [790, 424] on icon "file_download" at bounding box center [784, 423] width 17 height 17
click at [796, 474] on div "Charter-250670 Charter — [DATE] 16:27 share highlight_off Niet gedeeld delete f…" at bounding box center [441, 472] width 717 height 50
click at [783, 478] on icon "file_download" at bounding box center [784, 473] width 17 height 17
click at [394, 555] on div "Scheepsdetails keyboard_arrow_right" at bounding box center [441, 554] width 717 height 19
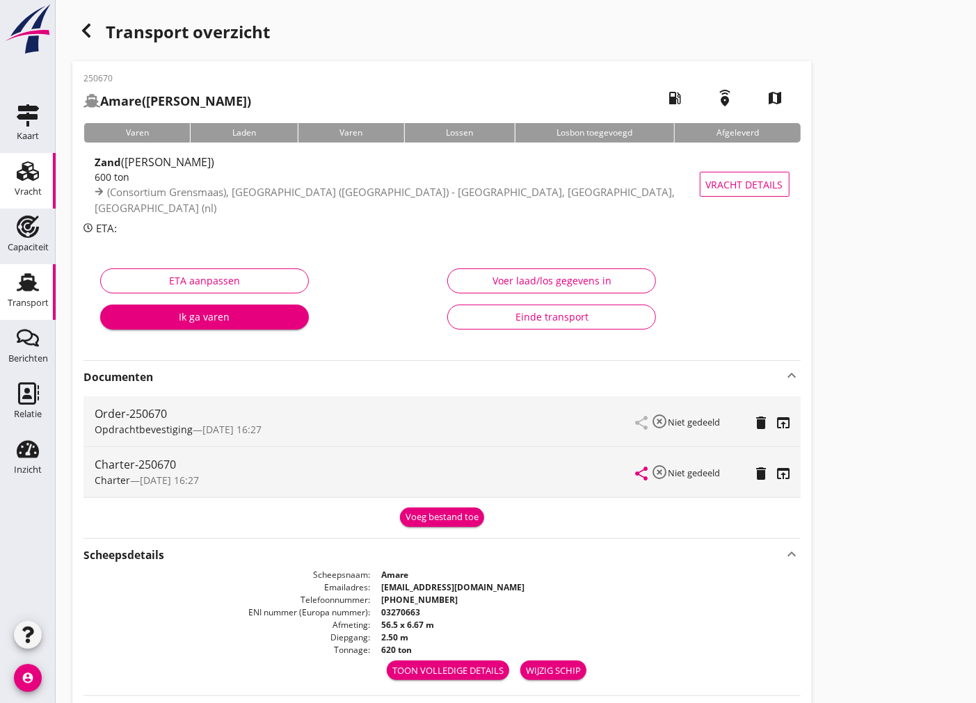
click at [31, 173] on icon "Vracht" at bounding box center [28, 171] width 22 height 22
